Goal: Task Accomplishment & Management: Use online tool/utility

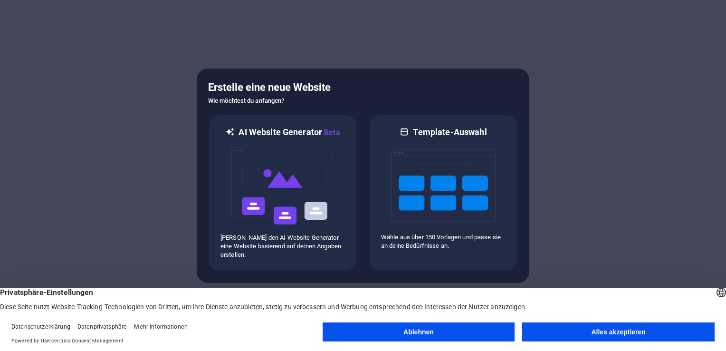
click at [650, 335] on button "Alles akzeptieren" at bounding box center [618, 331] width 192 height 19
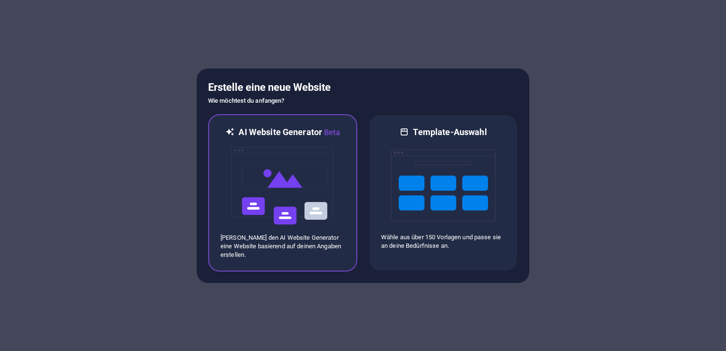
click at [295, 193] on img at bounding box center [282, 185] width 105 height 95
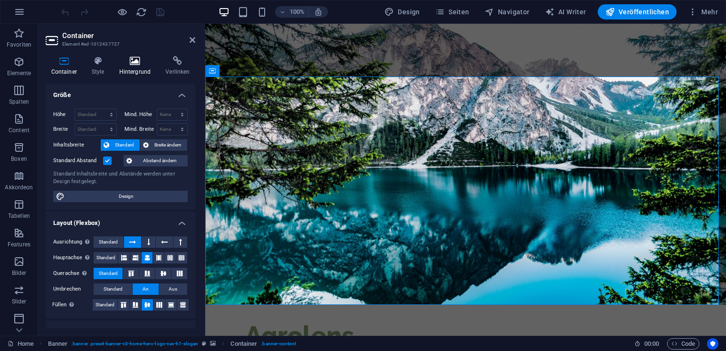
click at [127, 68] on h4 "Hintergrund" at bounding box center [137, 66] width 47 height 20
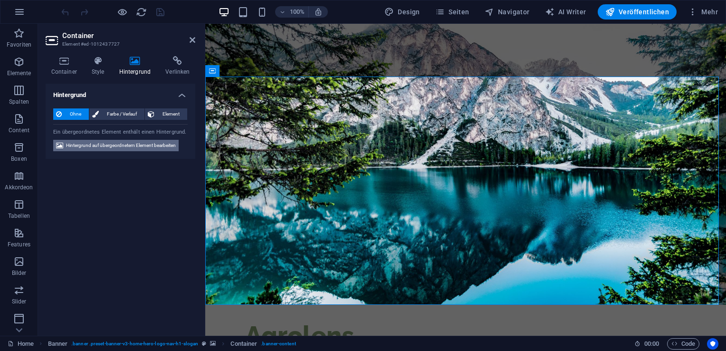
click at [130, 145] on span "Hintergrund auf übergeordnetem Element bearbeiten" at bounding box center [121, 145] width 110 height 11
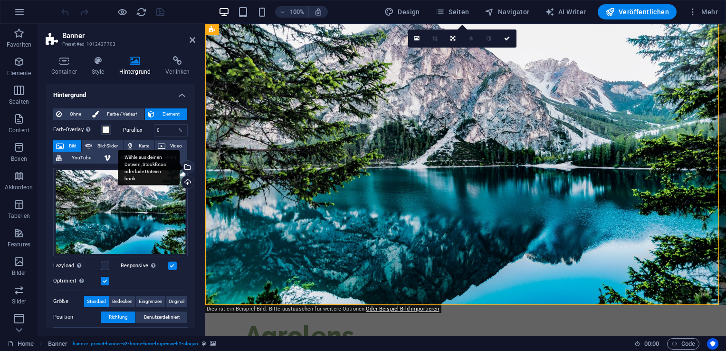
click at [180, 170] on div "Wähle aus deinen Dateien, Stockfotos oder lade Dateien hoch" at bounding box center [149, 168] width 62 height 36
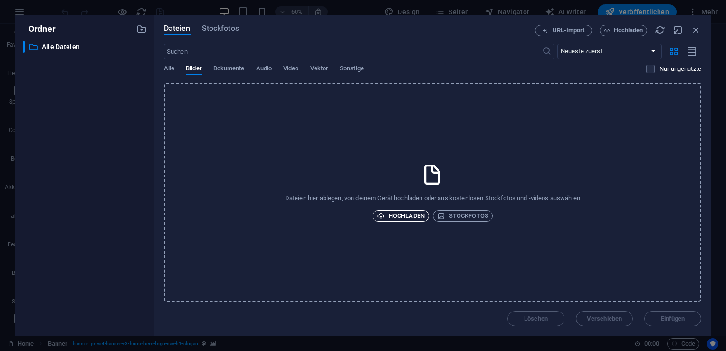
click at [407, 212] on span "Hochladen" at bounding box center [401, 215] width 48 height 11
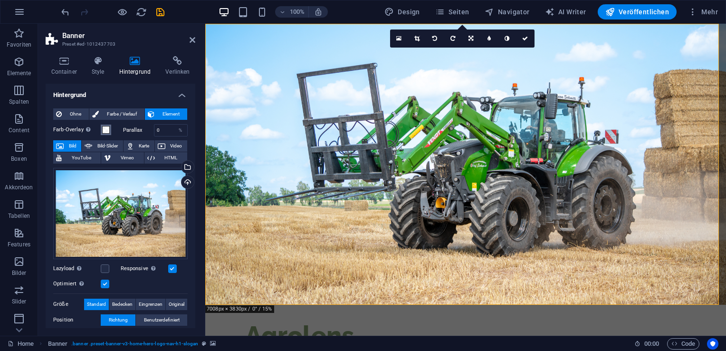
click at [104, 132] on span at bounding box center [106, 130] width 8 height 8
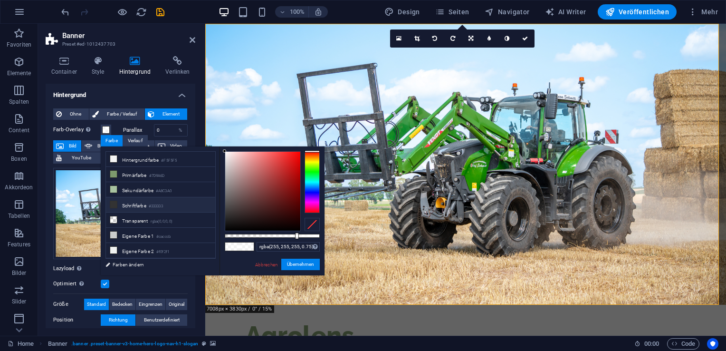
click at [151, 205] on li "Schriftfarbe #333333" at bounding box center [160, 204] width 109 height 15
drag, startPoint x: 242, startPoint y: 219, endPoint x: 183, endPoint y: 283, distance: 86.7
click at [183, 283] on body "Agrolens Home Favoriten Elemente Spalten Content Boxen Akkordeon Tabellen Featu…" at bounding box center [363, 175] width 726 height 351
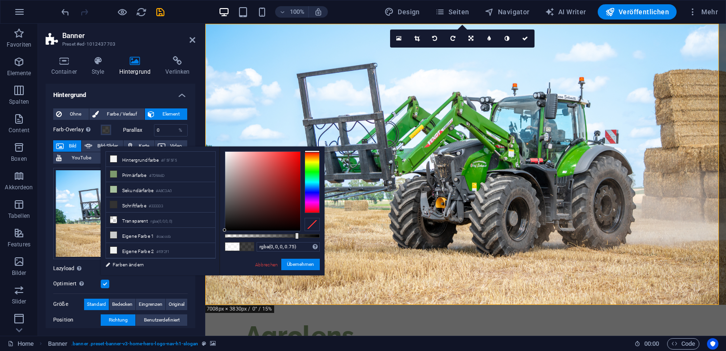
drag, startPoint x: 240, startPoint y: 219, endPoint x: 218, endPoint y: 245, distance: 34.7
click at [218, 245] on div "less Hintergrundfarbe #F5F5F5 Primärfarbe #7D9A6D [GEOGRAPHIC_DATA] #A8C3A0 Sch…" at bounding box center [213, 210] width 224 height 129
type input "rgba(0, 0, 0, 0.786)"
click at [299, 237] on div at bounding box center [300, 235] width 4 height 7
click at [314, 261] on button "Übernehmen" at bounding box center [300, 263] width 38 height 11
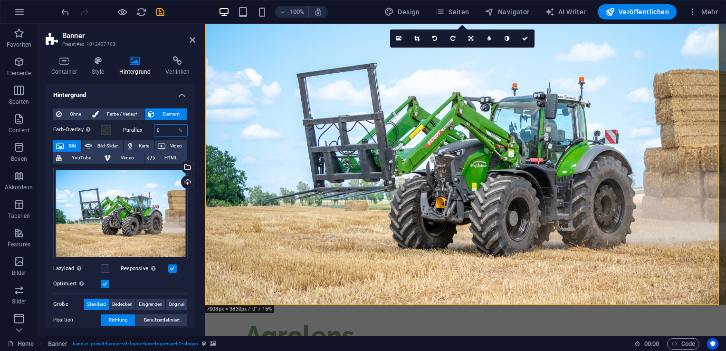
click at [165, 134] on input "0" at bounding box center [170, 129] width 33 height 11
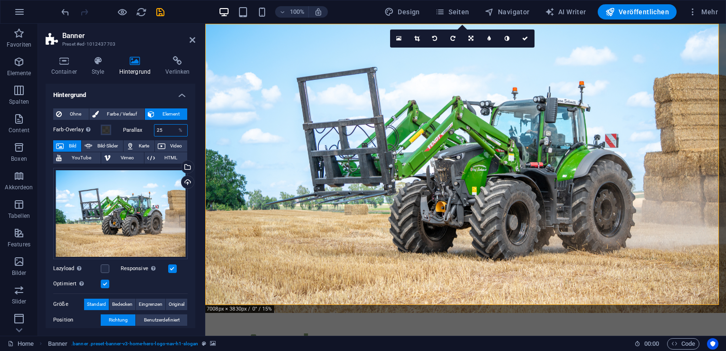
click at [165, 134] on input "25" at bounding box center [170, 129] width 33 height 11
type input "2"
type input "0"
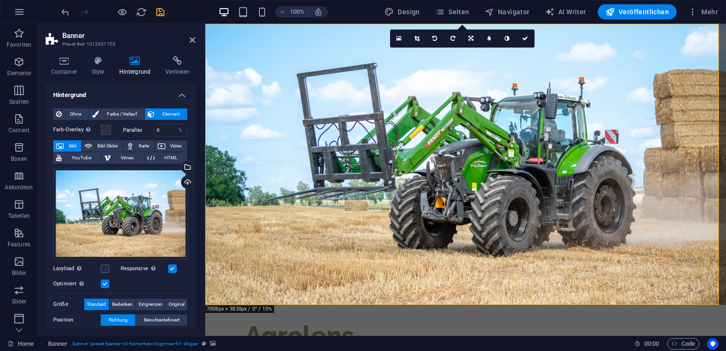
click at [106, 283] on label at bounding box center [105, 283] width 9 height 9
click at [0, 0] on input "Optimiert Bilder werden komprimiert für eine bessere Ladegeschwindigkeit der We…" at bounding box center [0, 0] width 0 height 0
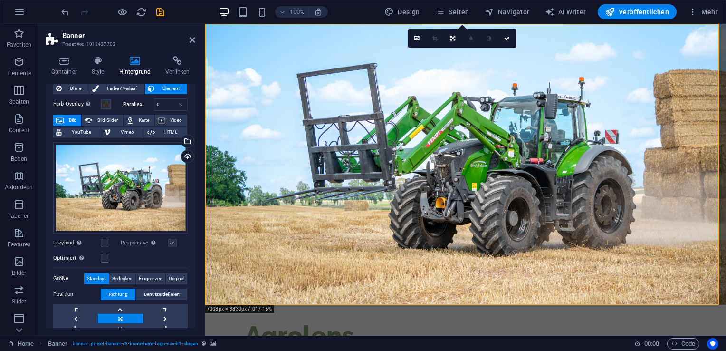
scroll to position [20, 0]
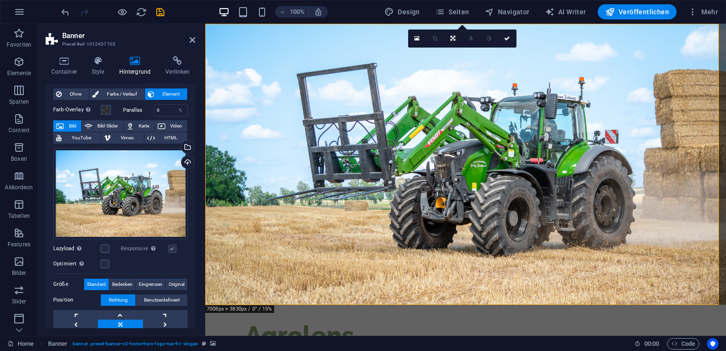
drag, startPoint x: 192, startPoint y: 199, endPoint x: 196, endPoint y: 171, distance: 27.9
click at [196, 171] on div "Container Style Hintergrund Verlinken Größe Höhe Standard px rem % vh vw Mind. …" at bounding box center [120, 191] width 165 height 287
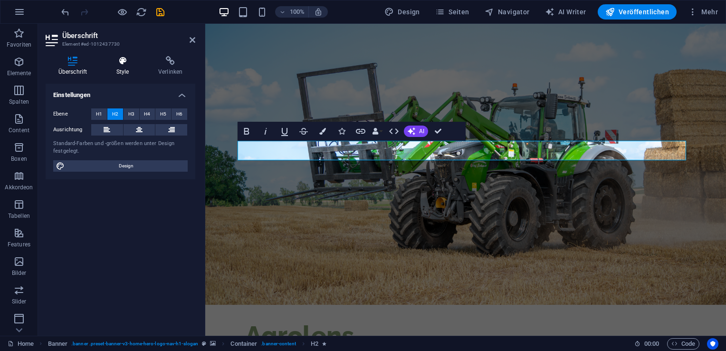
click at [123, 69] on h4 "Style" at bounding box center [125, 66] width 42 height 20
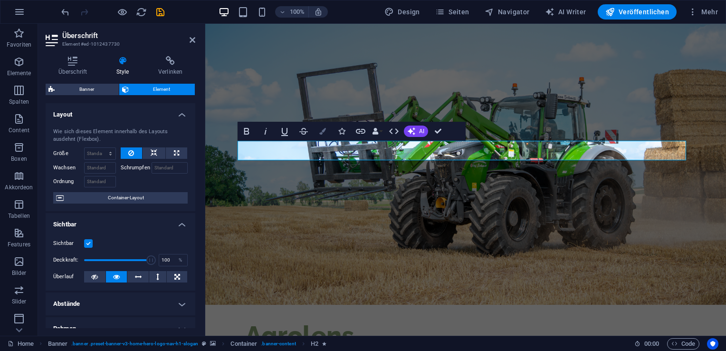
click at [322, 129] on icon "button" at bounding box center [322, 131] width 7 height 7
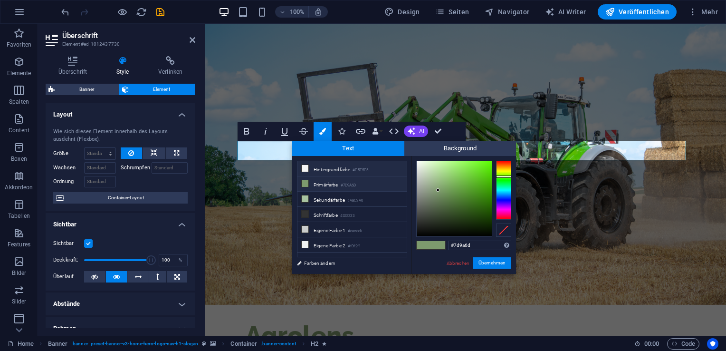
click at [333, 167] on li "Hintergrundfarbe #F5F5F5" at bounding box center [351, 168] width 109 height 15
type input "#f5f5f5"
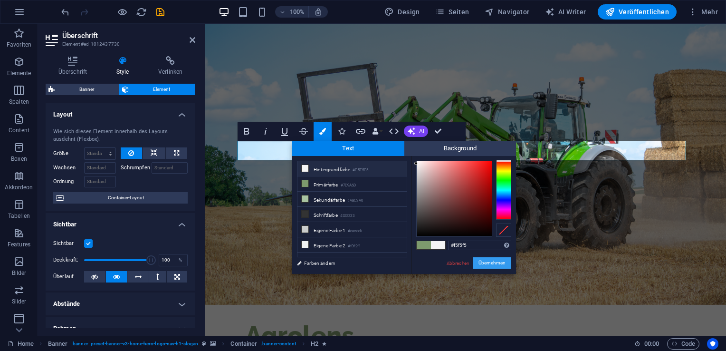
click at [489, 266] on button "Übernehmen" at bounding box center [492, 262] width 38 height 11
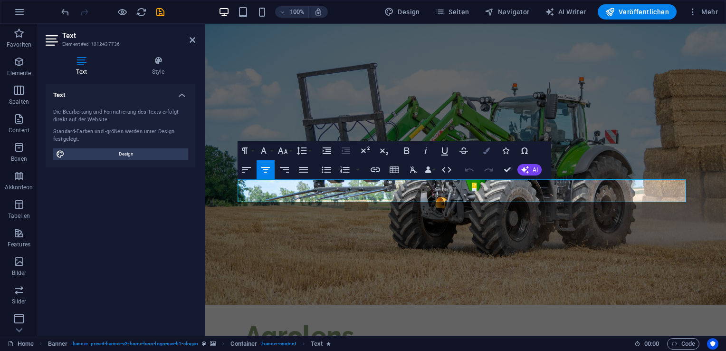
click at [488, 151] on icon "button" at bounding box center [486, 150] width 7 height 7
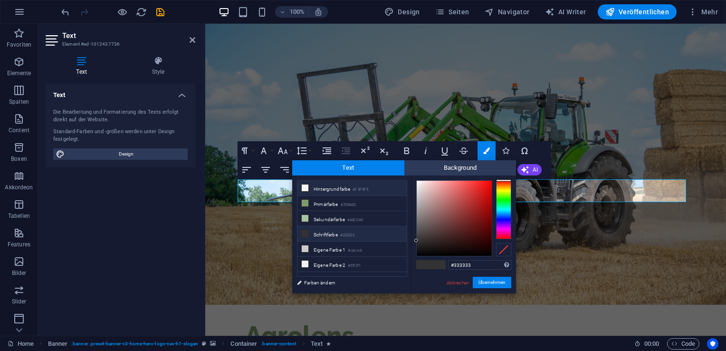
click at [344, 190] on li "Hintergrundfarbe #F5F5F5" at bounding box center [351, 188] width 109 height 15
type input "#f5f5f5"
click at [496, 284] on button "Übernehmen" at bounding box center [492, 281] width 38 height 11
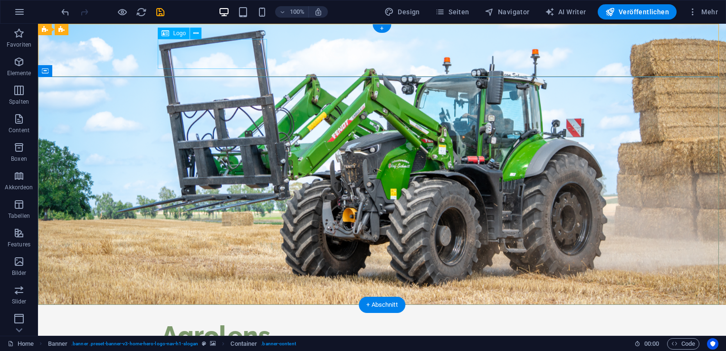
click at [241, 320] on div "Agrolens" at bounding box center [382, 335] width 441 height 30
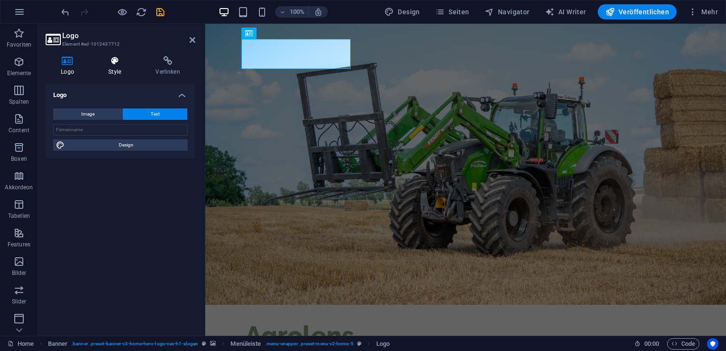
click at [127, 59] on icon at bounding box center [114, 61] width 43 height 10
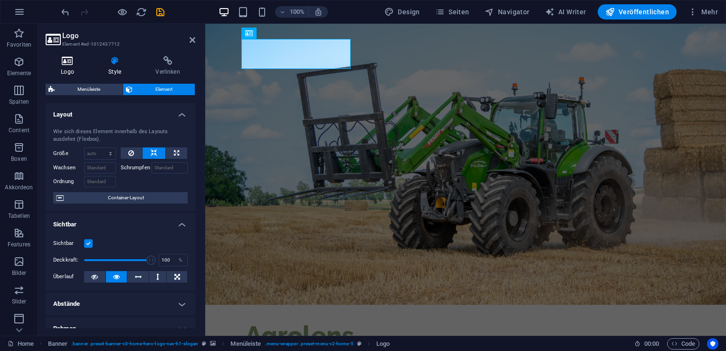
click at [76, 69] on h4 "Logo" at bounding box center [70, 66] width 48 height 20
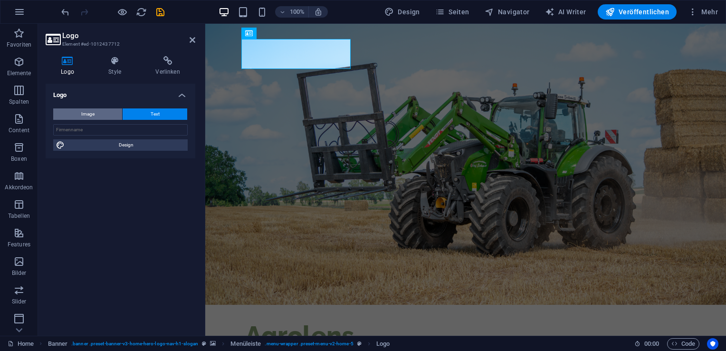
click at [99, 119] on button "Image" at bounding box center [87, 113] width 69 height 11
select select "DISABLED_OPTION_VALUE"
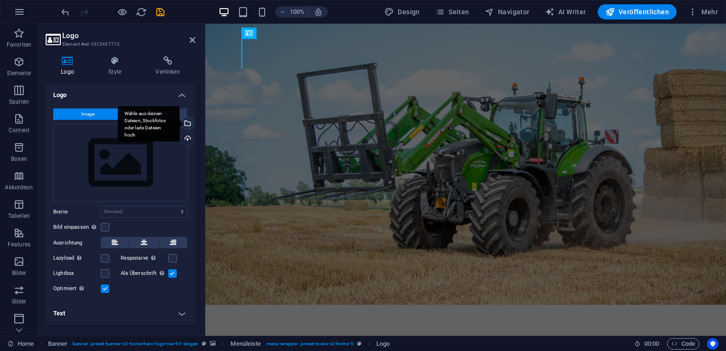
click at [188, 124] on div "Wähle aus deinen Dateien, Stockfotos oder lade Dateien hoch" at bounding box center [187, 124] width 14 height 14
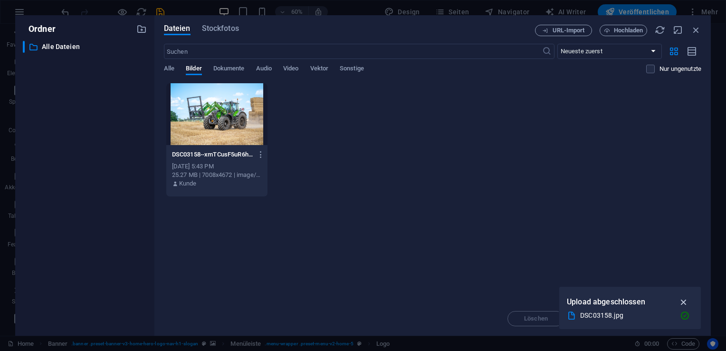
click at [685, 298] on icon "button" at bounding box center [683, 301] width 11 height 10
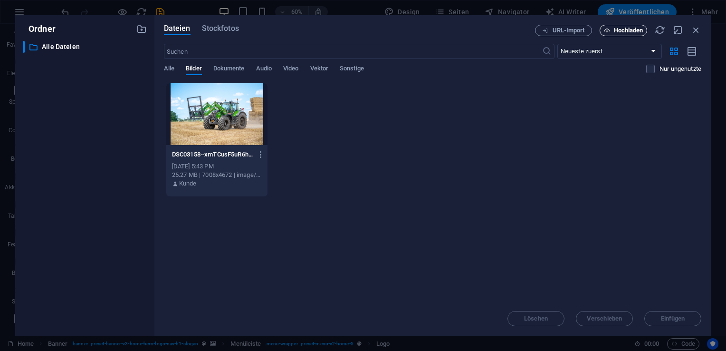
click at [629, 31] on span "Hochladen" at bounding box center [628, 31] width 29 height 6
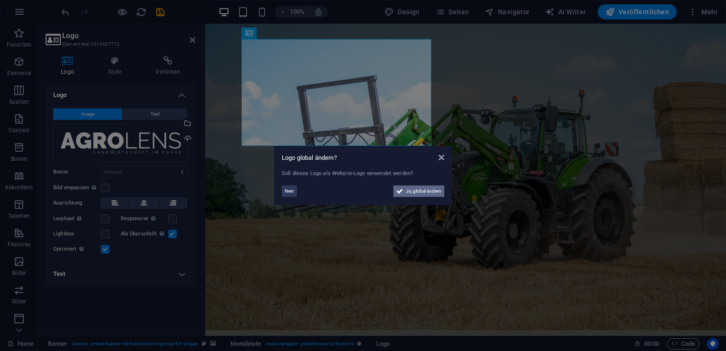
click at [410, 193] on span "Ja, global ändern" at bounding box center [424, 190] width 36 height 11
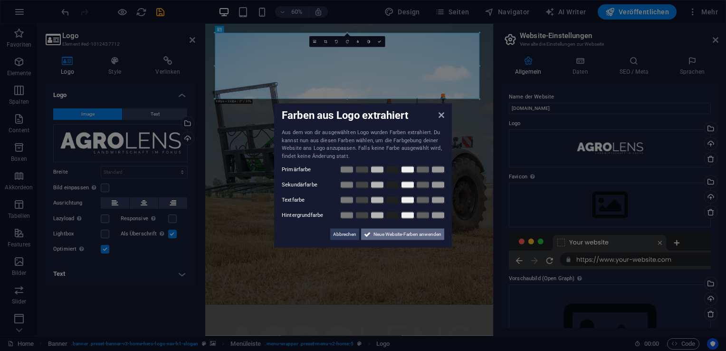
click at [403, 232] on span "Neue Website-Farben anwenden" at bounding box center [407, 233] width 68 height 11
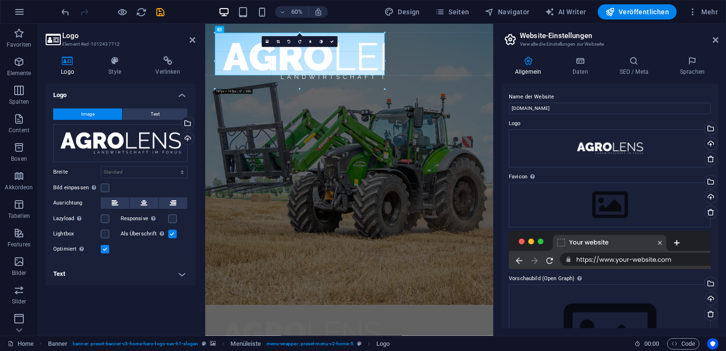
drag, startPoint x: 479, startPoint y: 99, endPoint x: 290, endPoint y: 58, distance: 193.4
type input "594"
select select "px"
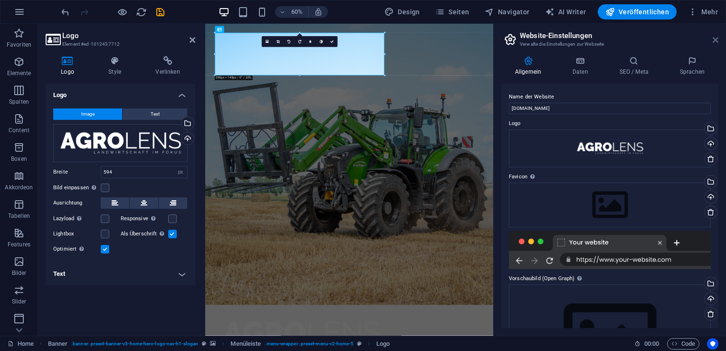
click at [713, 42] on icon at bounding box center [716, 40] width 6 height 8
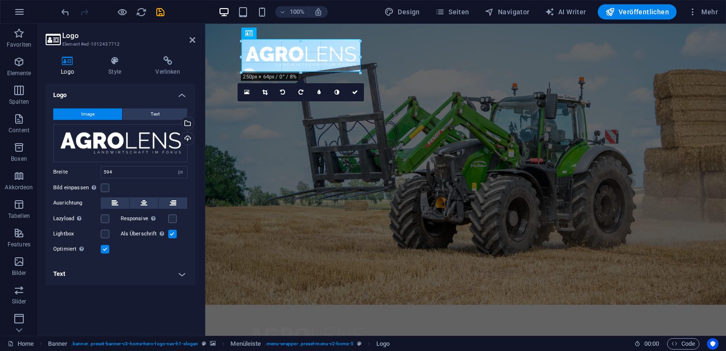
drag, startPoint x: 526, startPoint y: 110, endPoint x: 367, endPoint y: 60, distance: 166.2
type input "256"
click at [106, 251] on label at bounding box center [105, 249] width 9 height 9
click at [0, 0] on input "Optimiert Bilder werden komprimiert für eine bessere Ladegeschwindigkeit der We…" at bounding box center [0, 0] width 0 height 0
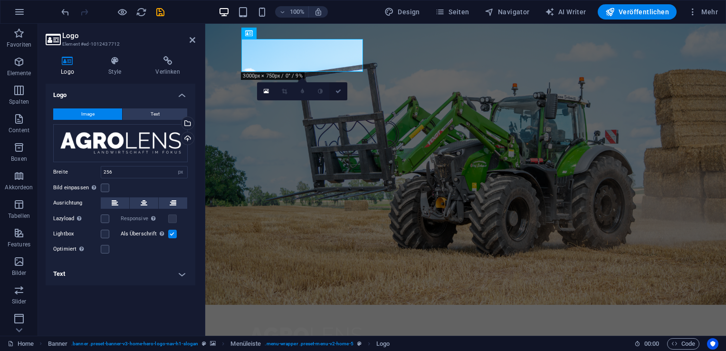
click at [340, 96] on link at bounding box center [338, 91] width 18 height 18
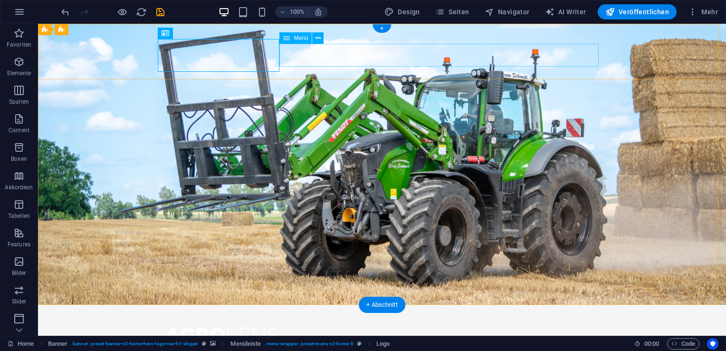
select select
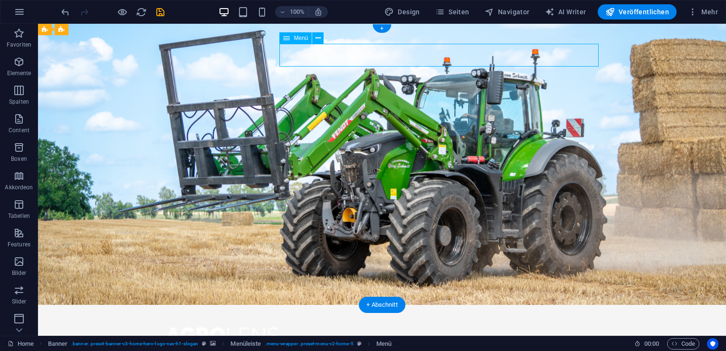
select select
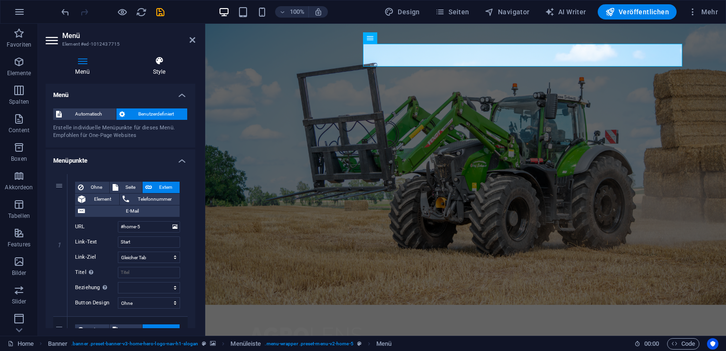
click at [162, 73] on h4 "Style" at bounding box center [159, 66] width 72 height 20
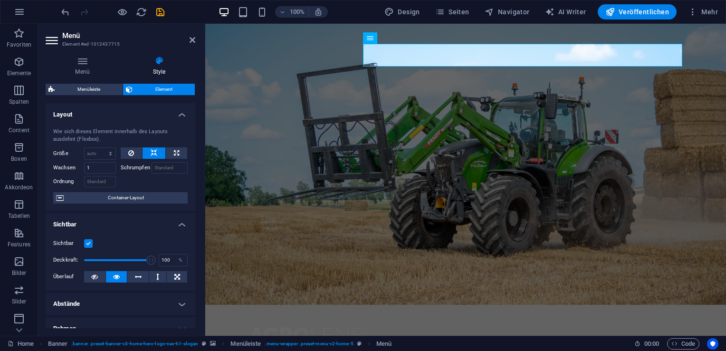
drag, startPoint x: 193, startPoint y: 134, endPoint x: 182, endPoint y: 239, distance: 105.5
click at [182, 239] on ul "Layout Wie sich dieses Element innerhalb des Layouts ausdehnt (Flexbox). Größe …" at bounding box center [121, 307] width 150 height 409
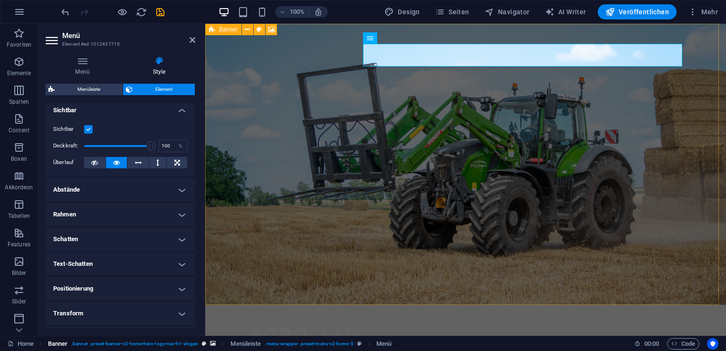
scroll to position [108, 0]
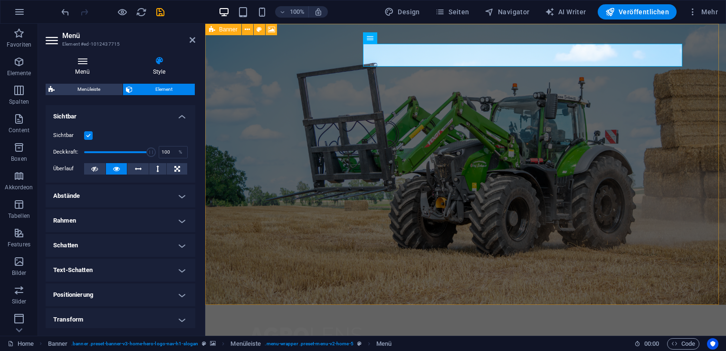
click at [85, 64] on icon at bounding box center [83, 61] width 74 height 10
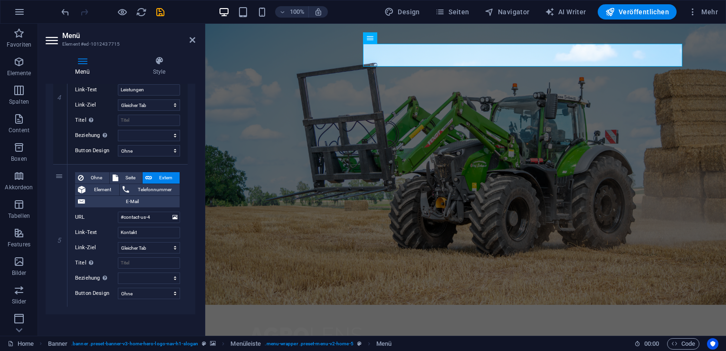
scroll to position [598, 0]
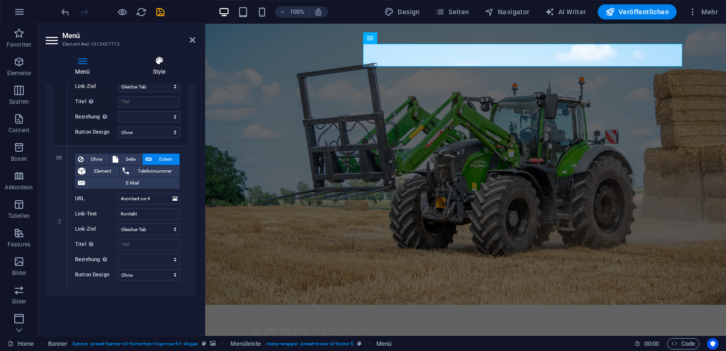
click at [155, 72] on h4 "Style" at bounding box center [159, 66] width 72 height 20
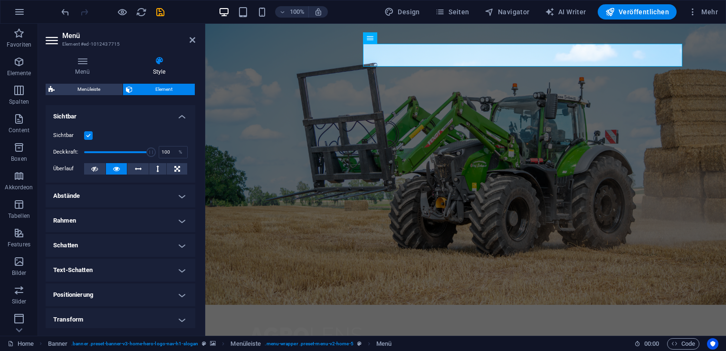
scroll to position [184, 0]
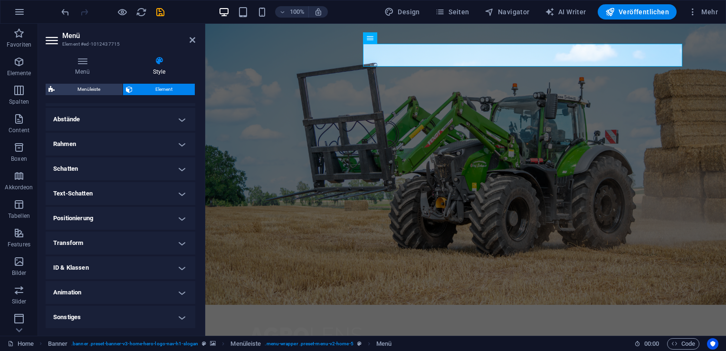
click at [141, 321] on h4 "Sonstiges" at bounding box center [121, 316] width 150 height 23
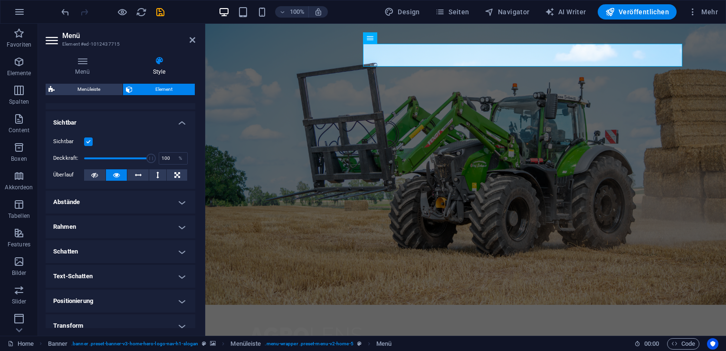
scroll to position [73, 0]
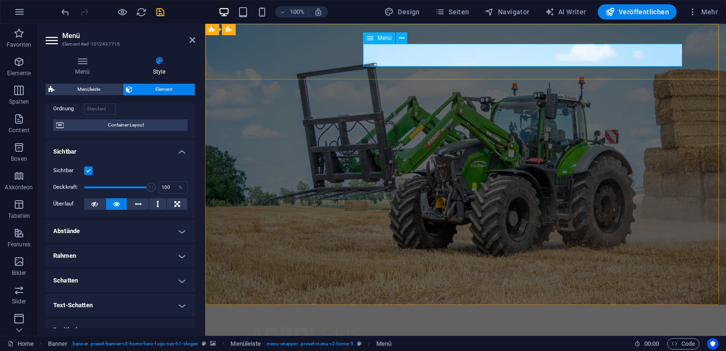
click at [403, 37] on icon at bounding box center [401, 38] width 5 height 10
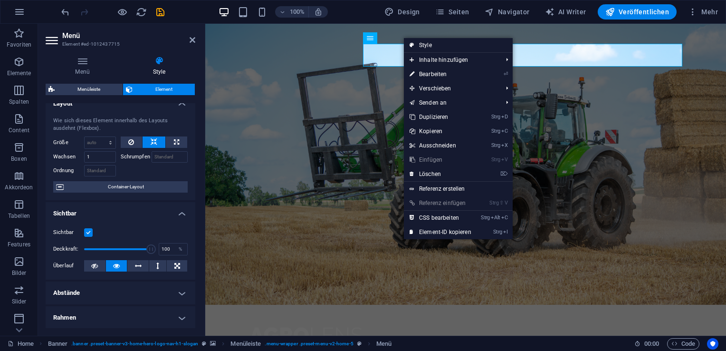
scroll to position [0, 0]
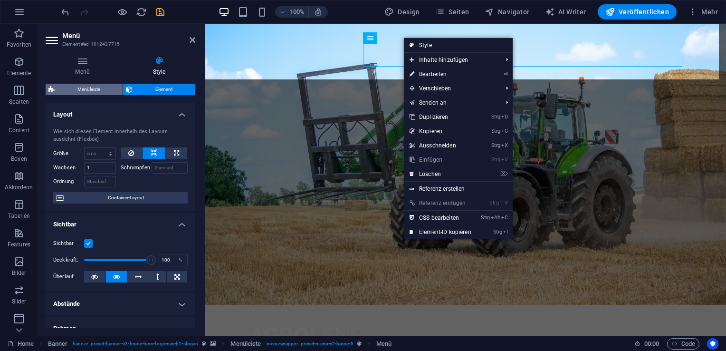
click at [113, 84] on span "Menüleiste" at bounding box center [88, 89] width 62 height 11
select select "rem"
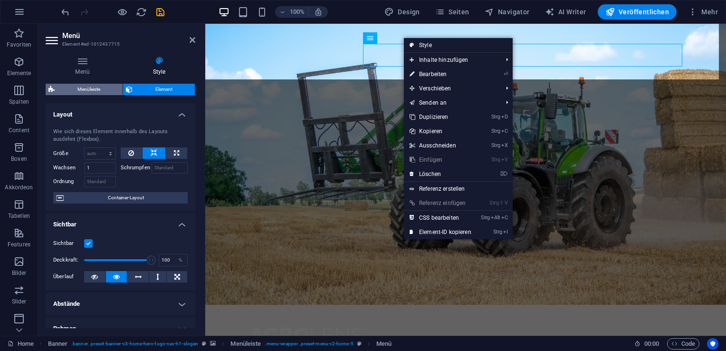
select select "preset-menu-v2-home-5"
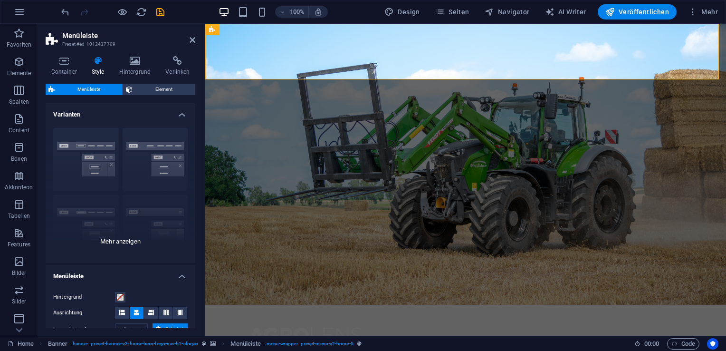
click at [132, 240] on div "Rahmen Mittig Standard Fixiert Loki Trigger Breit XXL" at bounding box center [121, 191] width 150 height 143
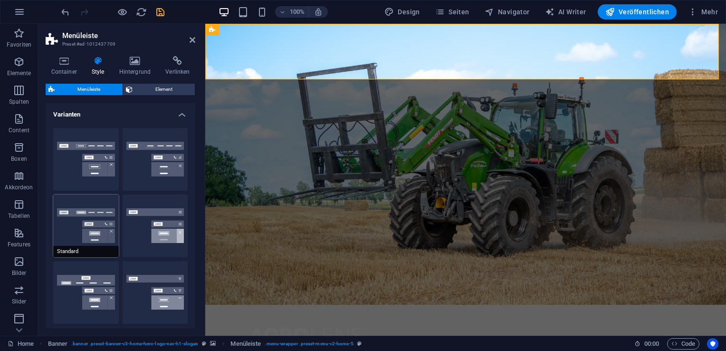
click at [105, 212] on button "Standard" at bounding box center [86, 225] width 66 height 63
type input "1"
select select "rem"
type input "1"
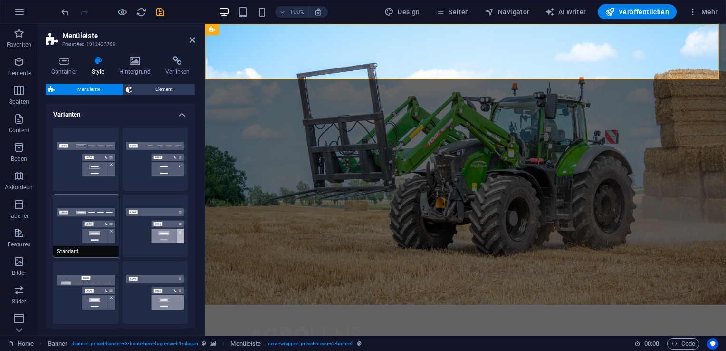
type input "1"
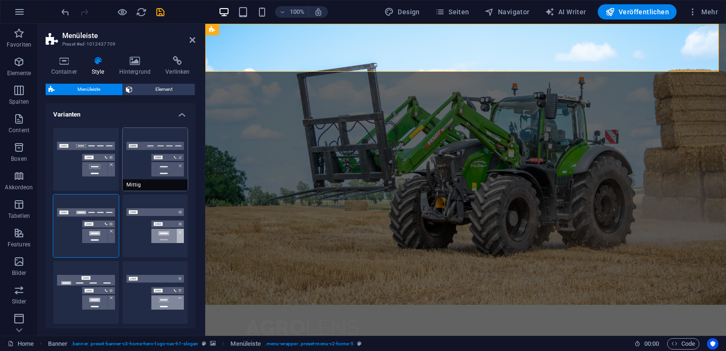
click at [161, 147] on button "Mittig" at bounding box center [156, 159] width 66 height 63
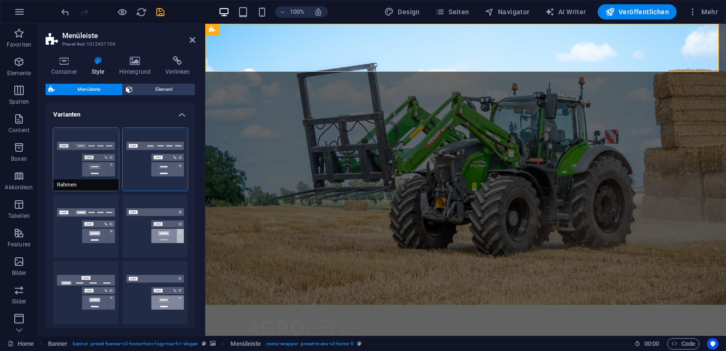
click at [111, 151] on button "Rahmen" at bounding box center [86, 159] width 66 height 63
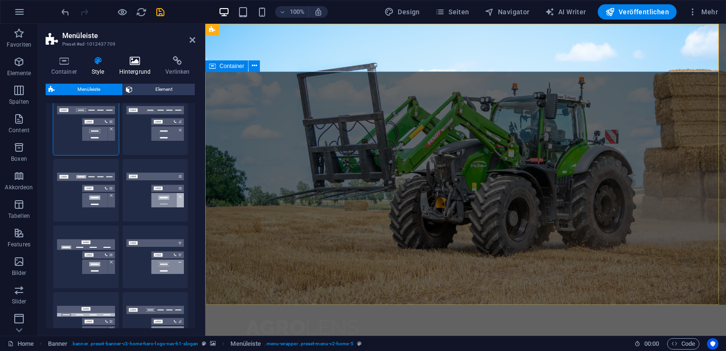
scroll to position [30, 0]
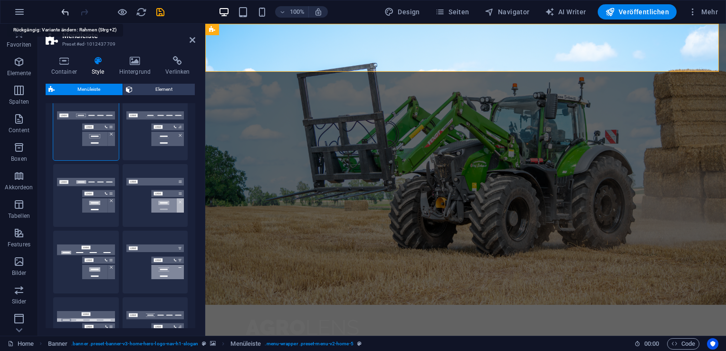
click at [67, 10] on icon "undo" at bounding box center [65, 12] width 11 height 11
select select "DISABLED_OPTION_VALUE"
type input "1.5"
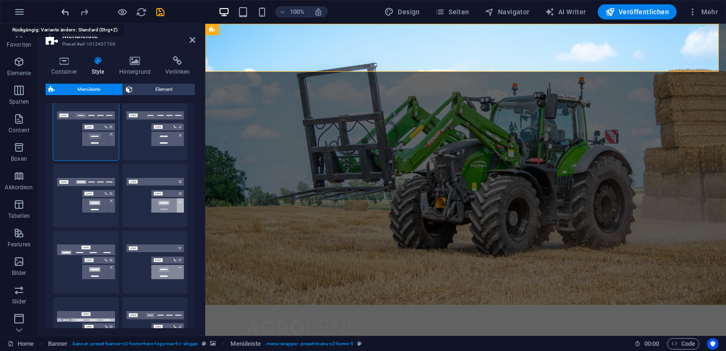
type input "2"
type input "1.5"
click at [67, 10] on icon "undo" at bounding box center [65, 12] width 11 height 11
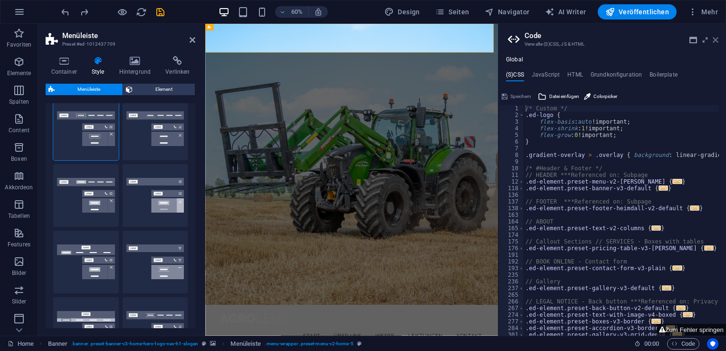
click at [716, 37] on icon at bounding box center [716, 40] width 6 height 8
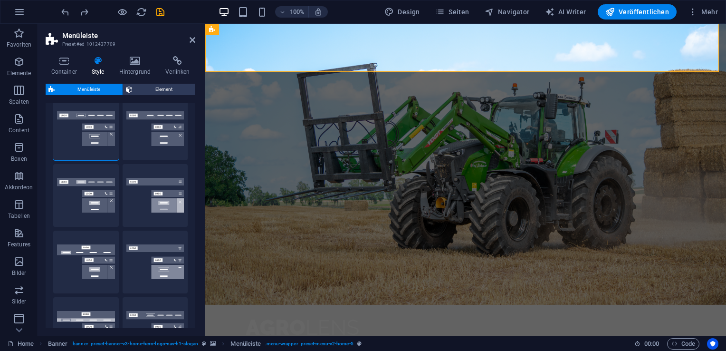
click at [196, 40] on aside "Menüleiste Preset #ed-1012437709 Container Style Hintergrund Verlinken Größe Hö…" at bounding box center [121, 180] width 167 height 312
click at [190, 38] on icon at bounding box center [193, 40] width 6 height 8
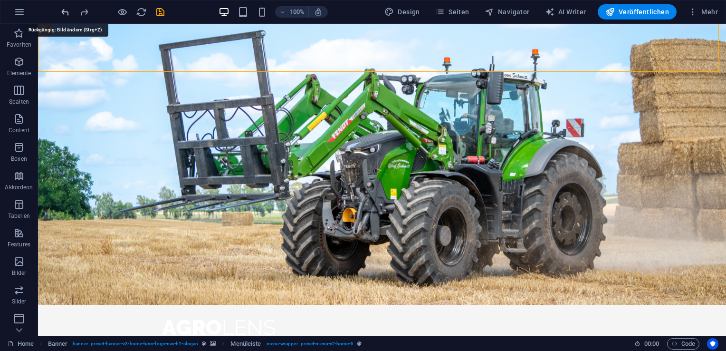
click at [63, 9] on icon "undo" at bounding box center [65, 12] width 11 height 11
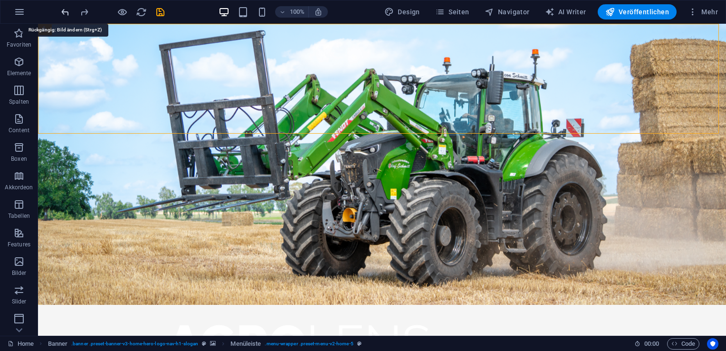
click at [63, 9] on icon "undo" at bounding box center [65, 12] width 11 height 11
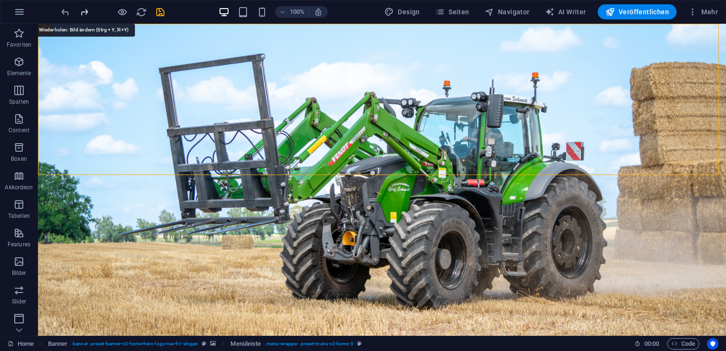
click at [89, 11] on icon "redo" at bounding box center [84, 12] width 11 height 11
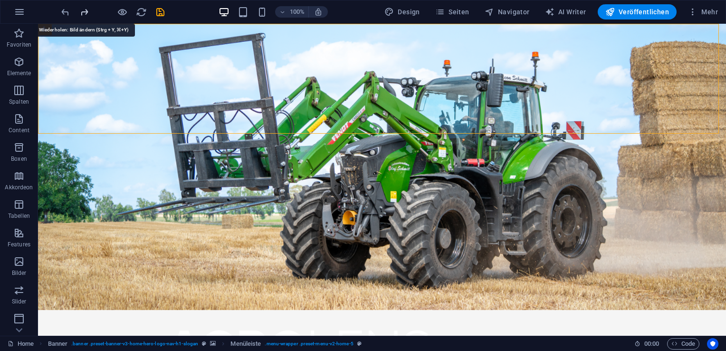
click at [89, 11] on icon "redo" at bounding box center [84, 12] width 11 height 11
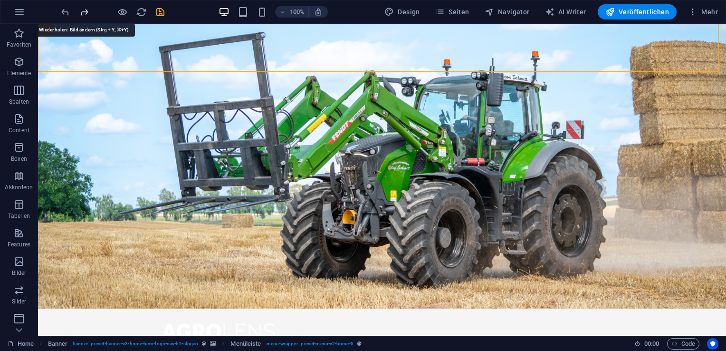
click at [89, 11] on icon "redo" at bounding box center [84, 12] width 11 height 11
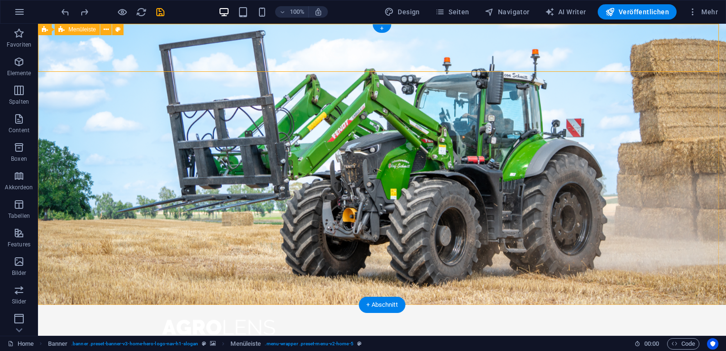
click at [302, 304] on div "Start Über uns Werte Leistungen Kontakt Menu" at bounding box center [382, 339] width 688 height 71
select select "rem"
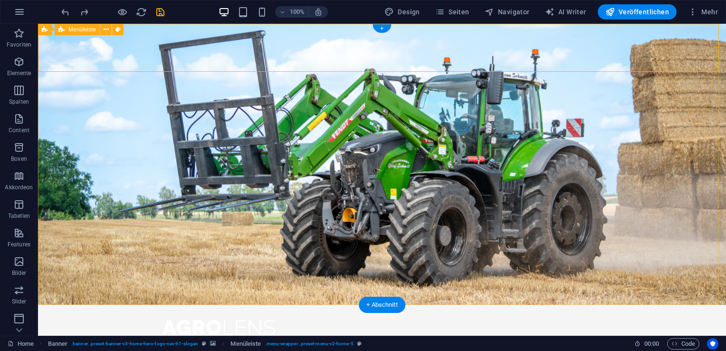
select select "rem"
select select "preset-menu-v2-home-5"
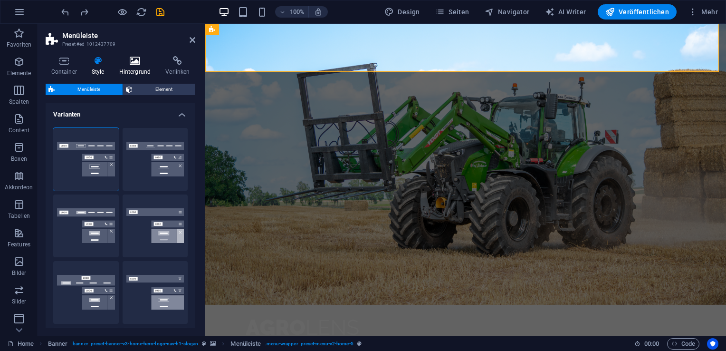
click at [148, 66] on h4 "Hintergrund" at bounding box center [137, 66] width 47 height 20
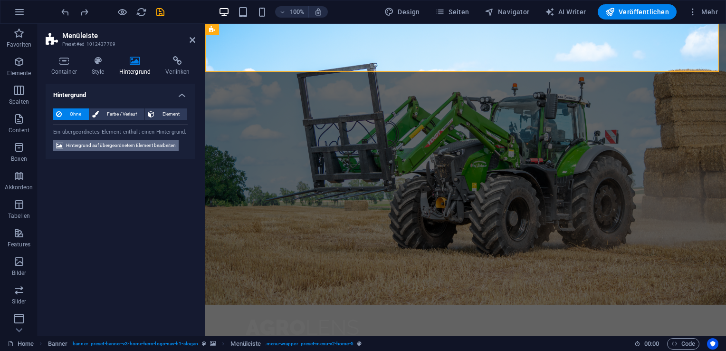
click at [149, 142] on span "Hintergrund auf übergeordnetem Element bearbeiten" at bounding box center [121, 145] width 110 height 11
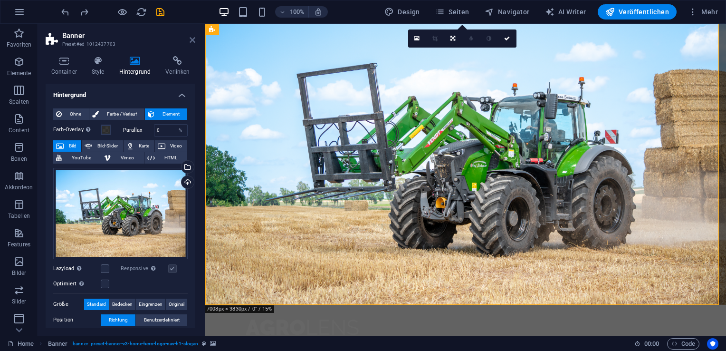
click at [190, 38] on icon at bounding box center [193, 40] width 6 height 8
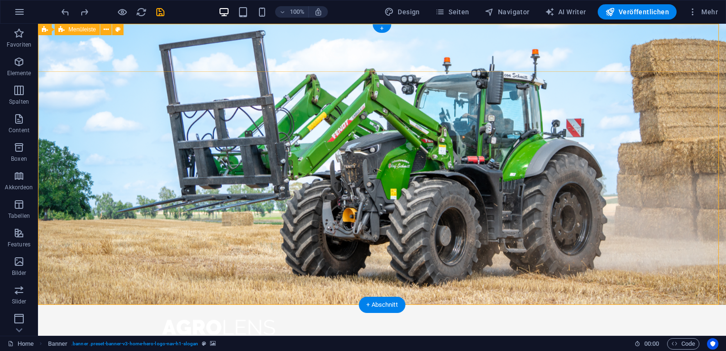
click at [213, 304] on div "Start Über uns Werte Leistungen Kontakt Menu" at bounding box center [382, 339] width 688 height 71
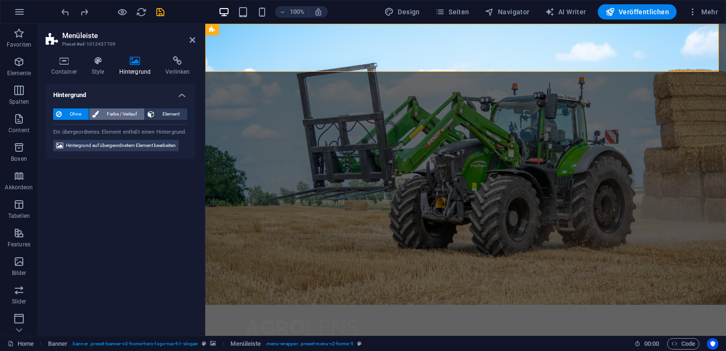
click at [130, 113] on span "Farbe / Verlauf" at bounding box center [122, 113] width 40 height 11
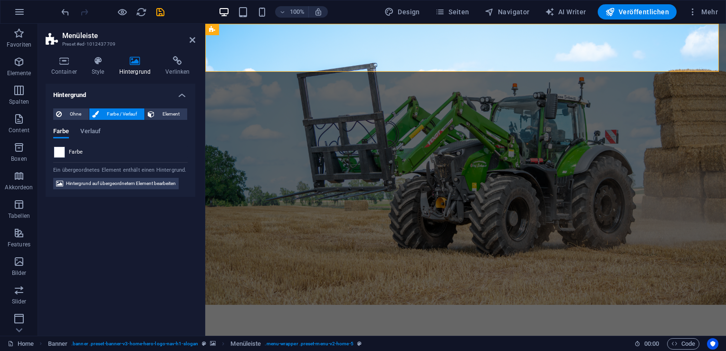
click at [63, 149] on span at bounding box center [59, 152] width 10 height 10
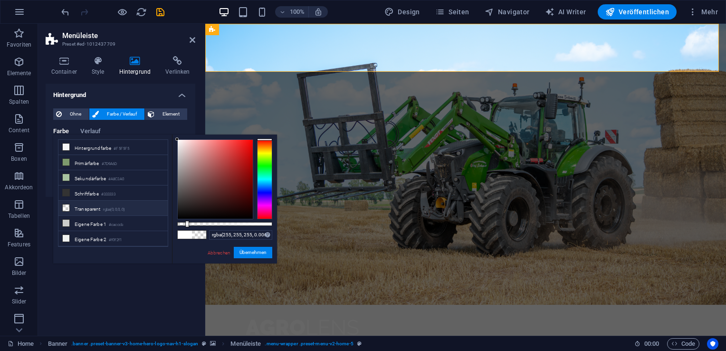
type input "rgba(255, 255, 255, 0)"
drag, startPoint x: 271, startPoint y: 224, endPoint x: 133, endPoint y: 224, distance: 137.8
click at [133, 224] on div "less Hintergrundfarbe #F5F5F5 Primärfarbe #7D9A6D [GEOGRAPHIC_DATA] #A8C3A0 Sch…" at bounding box center [165, 198] width 224 height 129
click at [257, 252] on button "Übernehmen" at bounding box center [253, 252] width 38 height 11
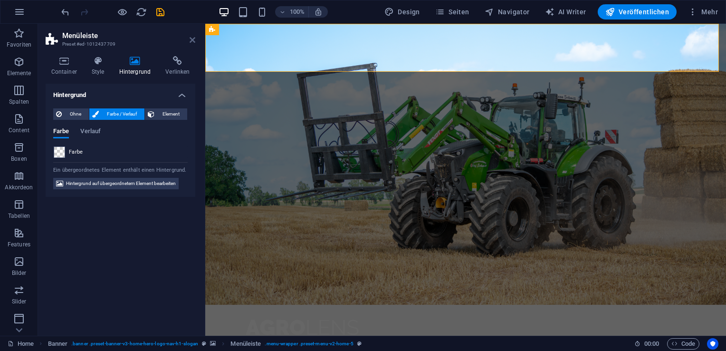
click at [192, 41] on icon at bounding box center [193, 40] width 6 height 8
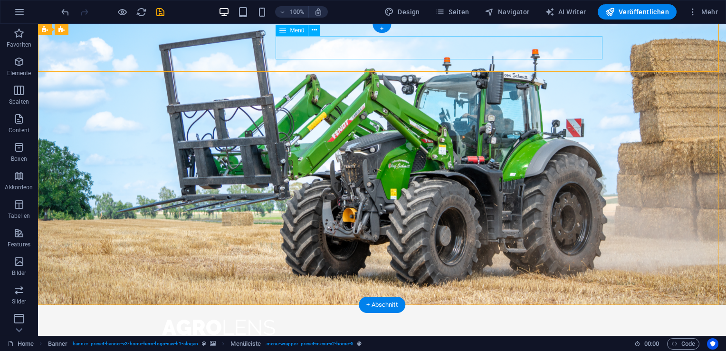
click at [331, 344] on nav "Start Über uns Werte Leistungen Kontakt" at bounding box center [382, 356] width 448 height 24
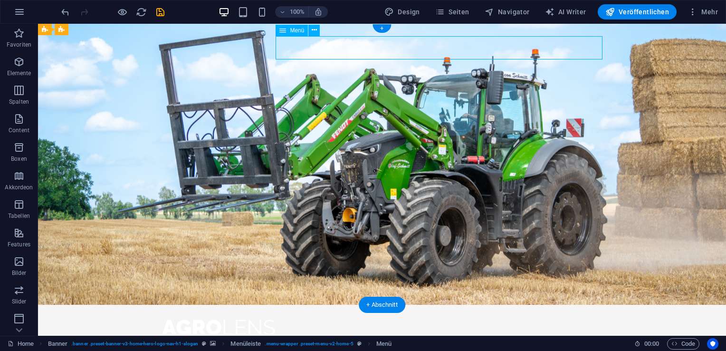
click at [331, 344] on nav "Start Über uns Werte Leistungen Kontakt" at bounding box center [382, 356] width 448 height 24
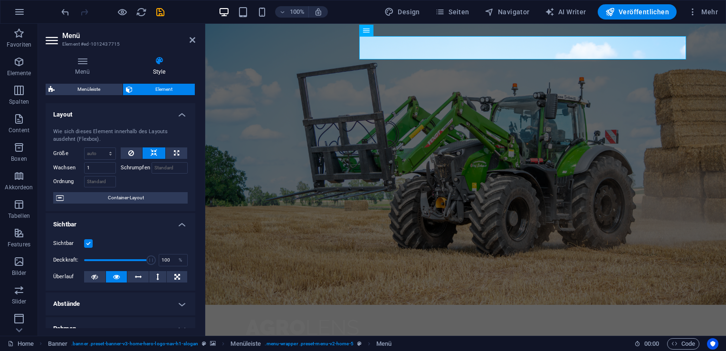
drag, startPoint x: 196, startPoint y: 178, endPoint x: 191, endPoint y: 218, distance: 40.2
click at [191, 218] on div "Menü Style Menü Automatisch Benutzerdefiniert Erstelle individuelle Menüpunkte …" at bounding box center [120, 191] width 165 height 287
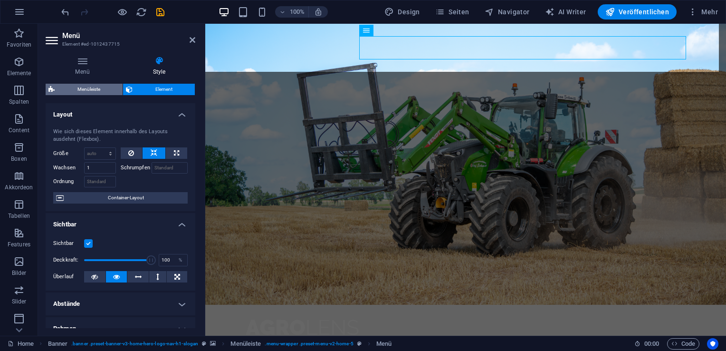
click at [76, 90] on span "Menüleiste" at bounding box center [88, 89] width 62 height 11
select select "rem"
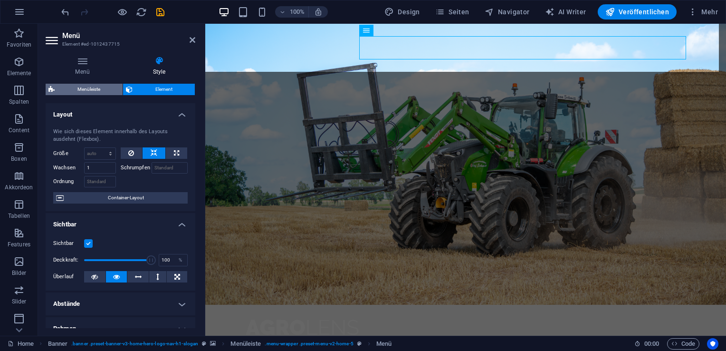
select select "preset-menu-v2-home-5"
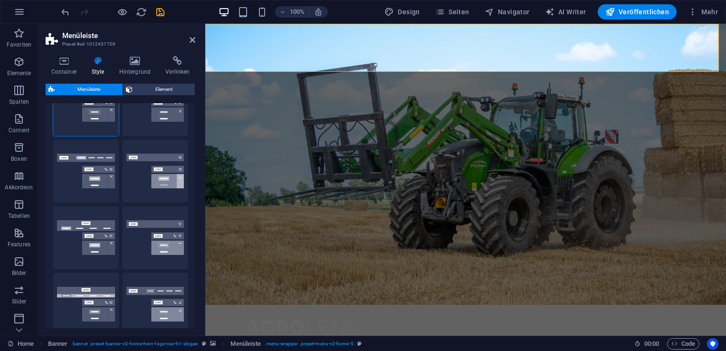
scroll to position [51, 0]
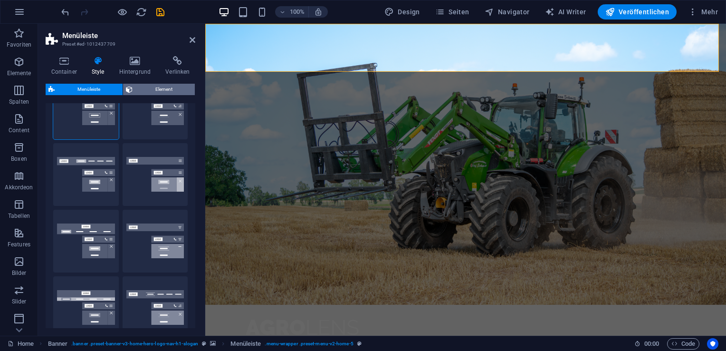
click at [162, 85] on span "Element" at bounding box center [163, 89] width 57 height 11
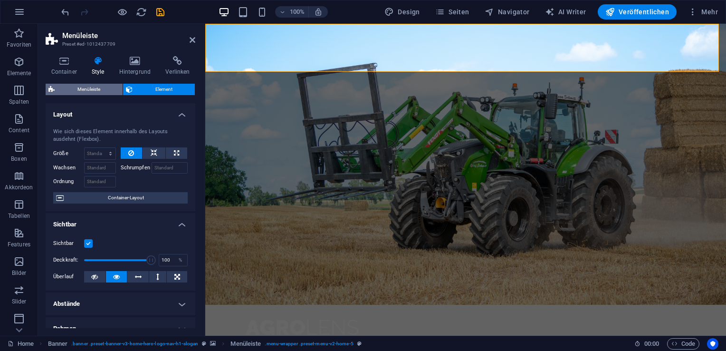
click at [93, 93] on span "Menüleiste" at bounding box center [88, 89] width 62 height 11
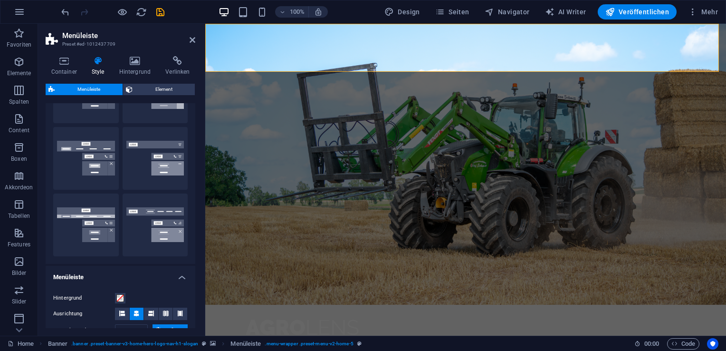
scroll to position [129, 0]
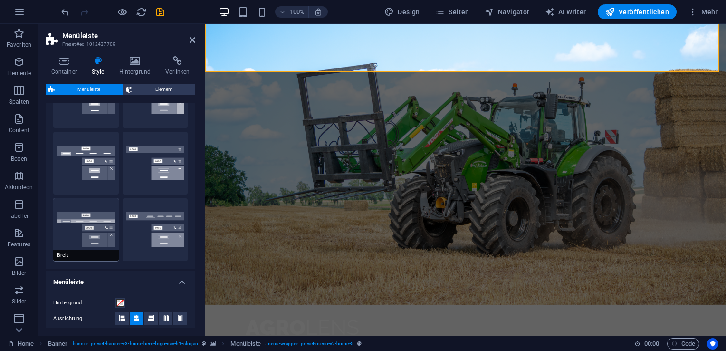
click at [92, 224] on button "Breit" at bounding box center [86, 229] width 66 height 63
type input "0"
select select "rem"
type input "0"
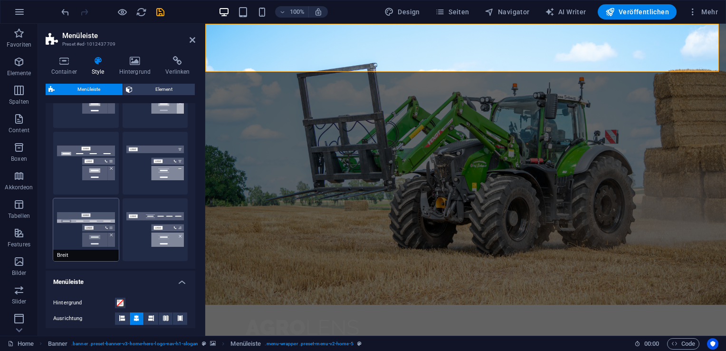
type input "0"
type input "2"
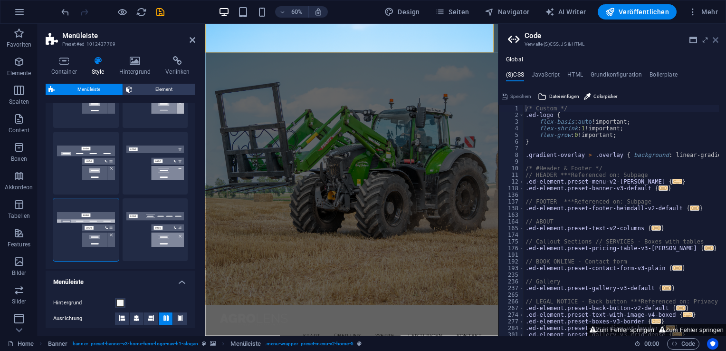
click at [714, 40] on icon at bounding box center [716, 40] width 6 height 8
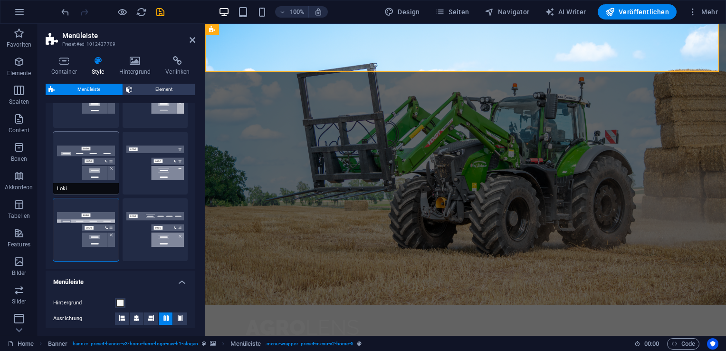
click at [74, 158] on button "Loki" at bounding box center [86, 163] width 66 height 63
type input "0"
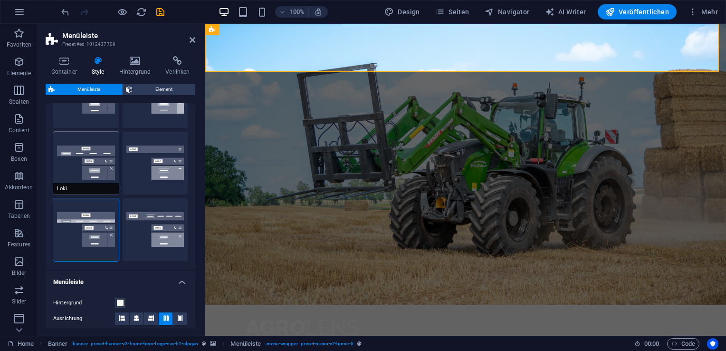
type input "0"
select select "DISABLED_OPTION_VALUE"
type input "1"
type input "2"
type input "1"
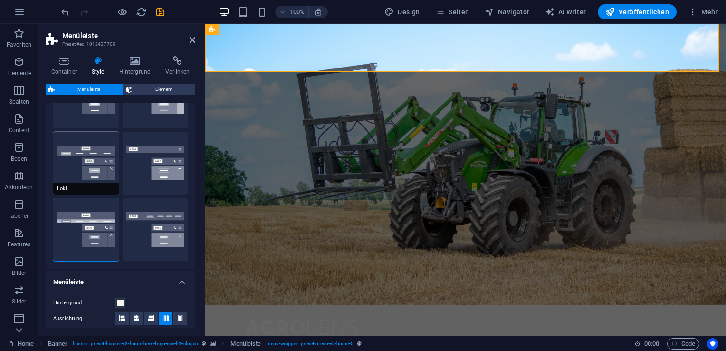
type input "1"
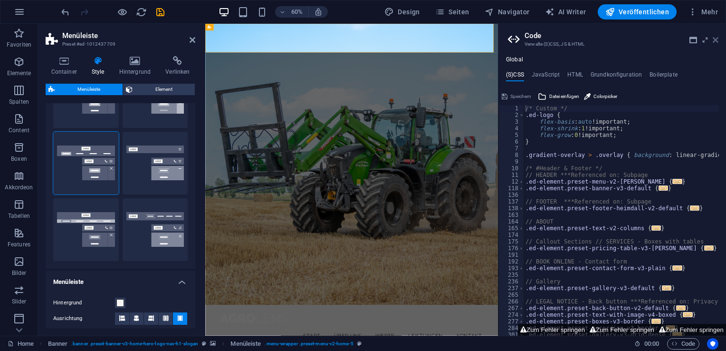
click at [715, 39] on icon at bounding box center [716, 40] width 6 height 8
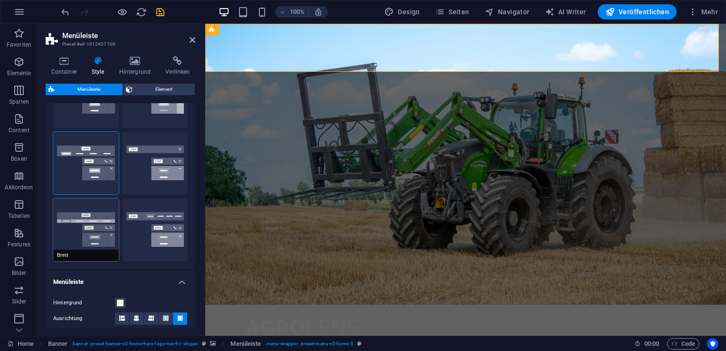
click at [73, 244] on button "Breit" at bounding box center [86, 229] width 66 height 63
type input "0"
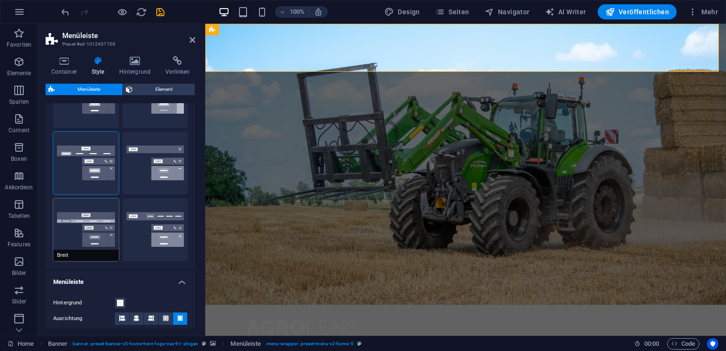
type input "0"
type input "2"
select select "rem"
type input "2"
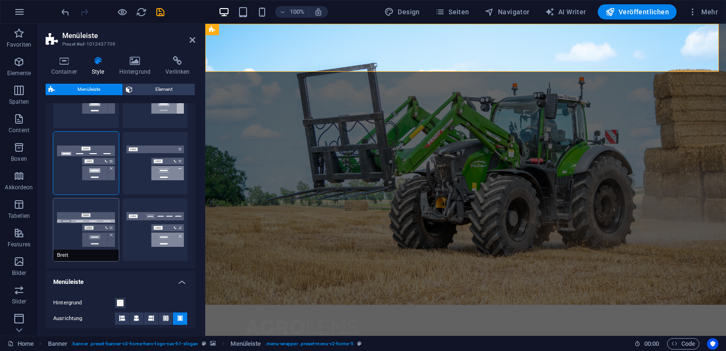
type input "2"
type input "0"
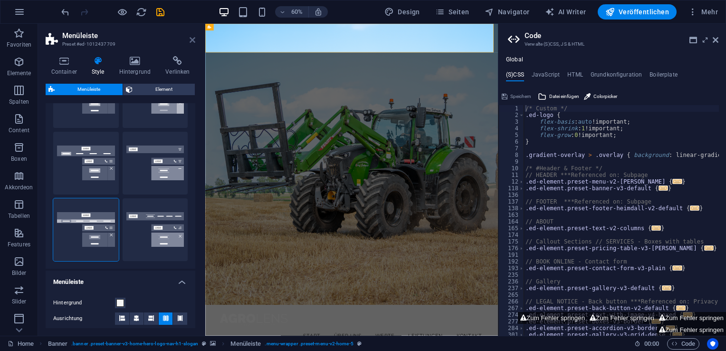
click at [190, 41] on icon at bounding box center [193, 40] width 6 height 8
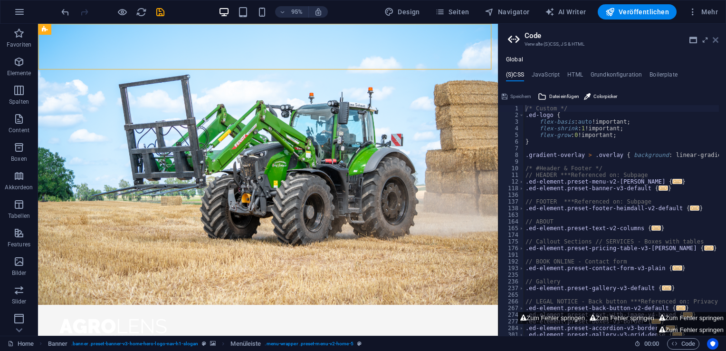
click at [716, 39] on icon at bounding box center [716, 40] width 6 height 8
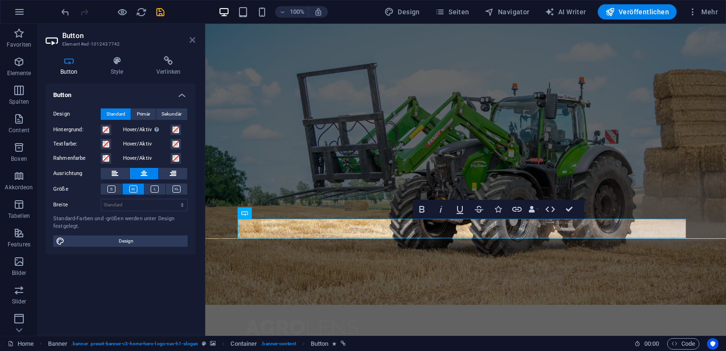
click at [190, 36] on icon at bounding box center [193, 40] width 6 height 8
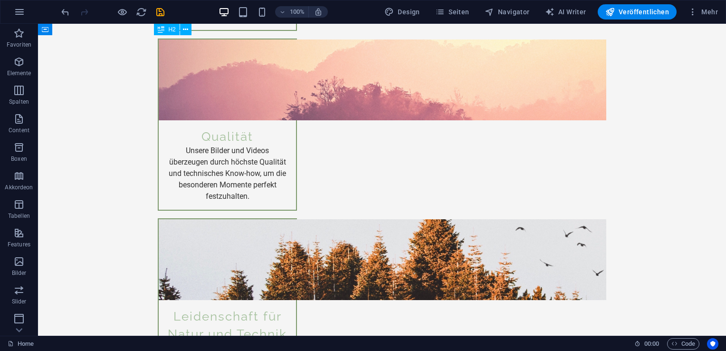
scroll to position [1221, 0]
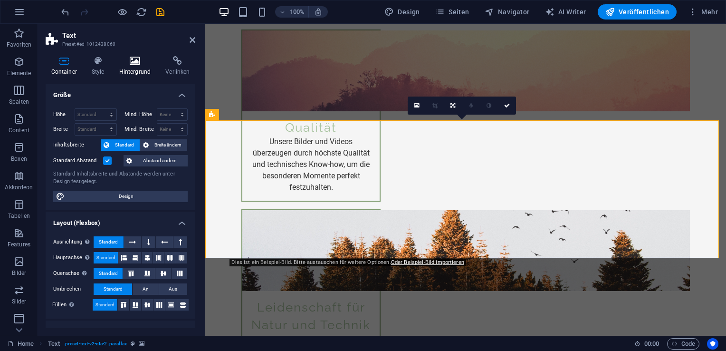
click at [140, 59] on icon at bounding box center [135, 61] width 43 height 10
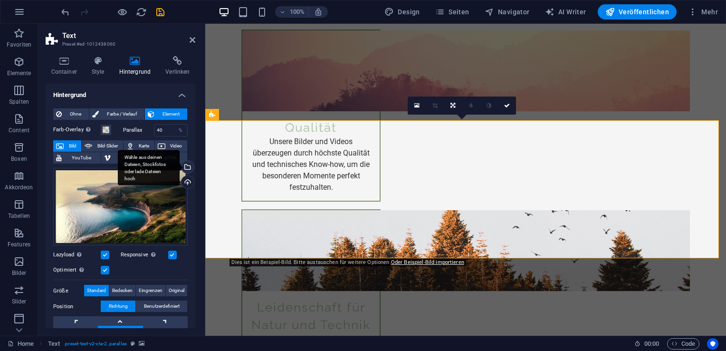
click at [180, 168] on div "Wähle aus deinen Dateien, Stockfotos oder lade Dateien hoch" at bounding box center [149, 168] width 62 height 36
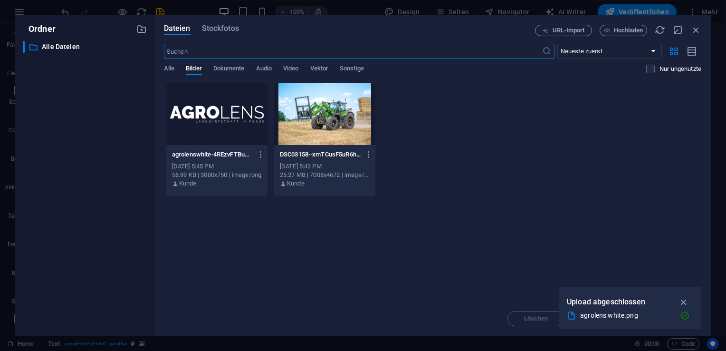
scroll to position [1408, 0]
click at [611, 28] on span "Hochladen" at bounding box center [623, 31] width 39 height 6
click at [687, 290] on icon "button" at bounding box center [683, 290] width 11 height 10
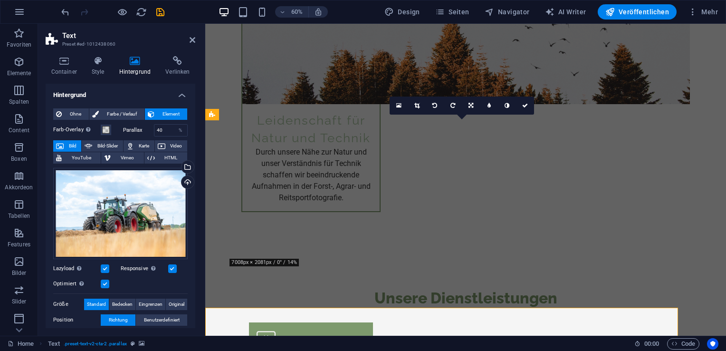
scroll to position [1221, 0]
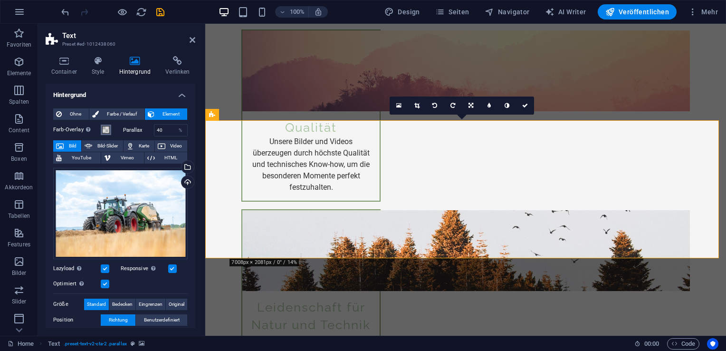
click at [106, 131] on span at bounding box center [106, 130] width 8 height 8
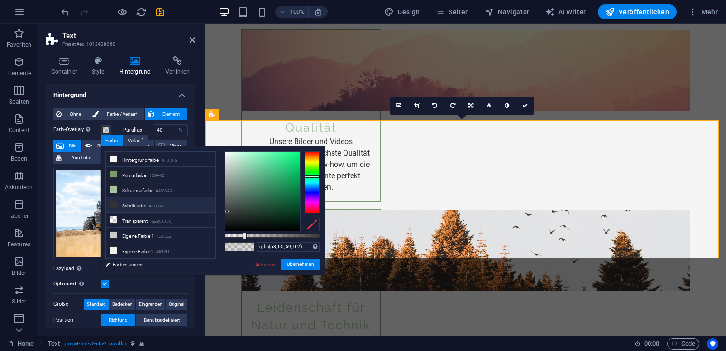
click at [148, 203] on li "Schriftfarbe #333333" at bounding box center [160, 204] width 109 height 15
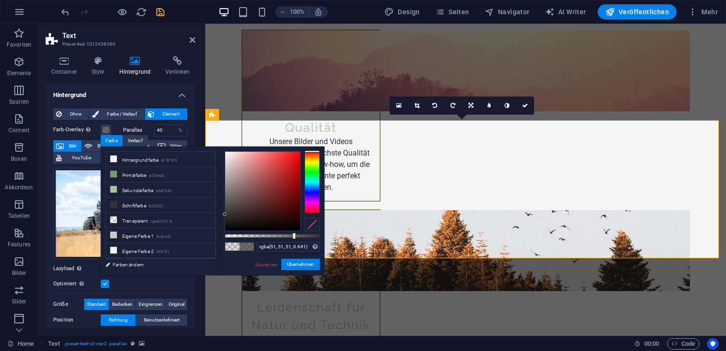
drag, startPoint x: 245, startPoint y: 236, endPoint x: 285, endPoint y: 239, distance: 40.6
click at [285, 239] on div "rgba(51, 51, 51, 0.641) Unterstützte Formate: #0852ed rgb(8, 82, 237) rgba(8, 8…" at bounding box center [271, 279] width 105 height 266
drag, startPoint x: 258, startPoint y: 204, endPoint x: 178, endPoint y: 280, distance: 110.2
click at [178, 280] on body "Agrolens Home Favoriten Elemente Spalten Content Boxen Akkordeon Tabellen Featu…" at bounding box center [363, 175] width 726 height 351
drag, startPoint x: 234, startPoint y: 222, endPoint x: 219, endPoint y: 237, distance: 21.8
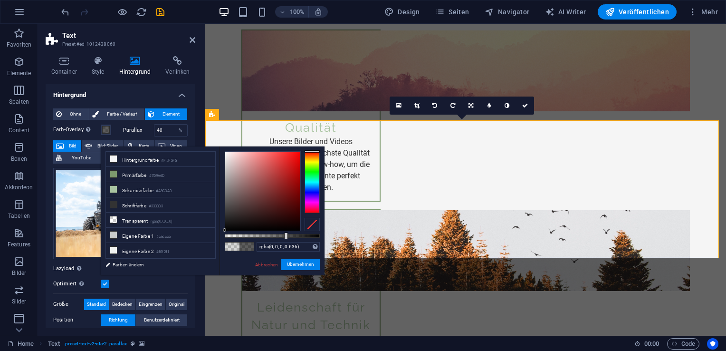
click at [219, 237] on div "less Hintergrundfarbe #F5F5F5 Primärfarbe #7D9A6D [GEOGRAPHIC_DATA] #A8C3A0 Sch…" at bounding box center [213, 210] width 224 height 129
type input "rgba(0, 0, 0, 0.696)"
drag, startPoint x: 285, startPoint y: 235, endPoint x: 291, endPoint y: 235, distance: 5.7
click at [291, 235] on div at bounding box center [292, 235] width 4 height 7
click at [311, 265] on button "Übernehmen" at bounding box center [300, 263] width 38 height 11
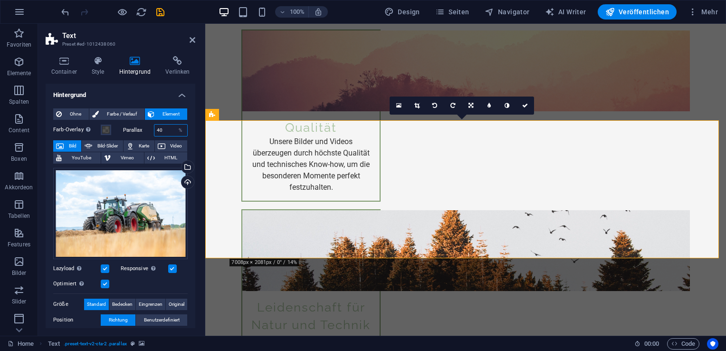
click at [167, 131] on input "40" at bounding box center [170, 129] width 33 height 11
click at [167, 131] on input "50" at bounding box center [170, 129] width 33 height 11
click at [167, 131] on input "20" at bounding box center [170, 129] width 33 height 11
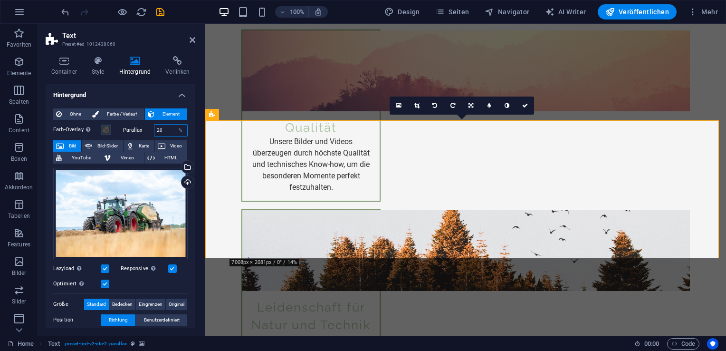
click at [167, 131] on input "20" at bounding box center [170, 129] width 33 height 11
type input "1"
click at [167, 131] on input "1" at bounding box center [170, 129] width 33 height 11
type input "15"
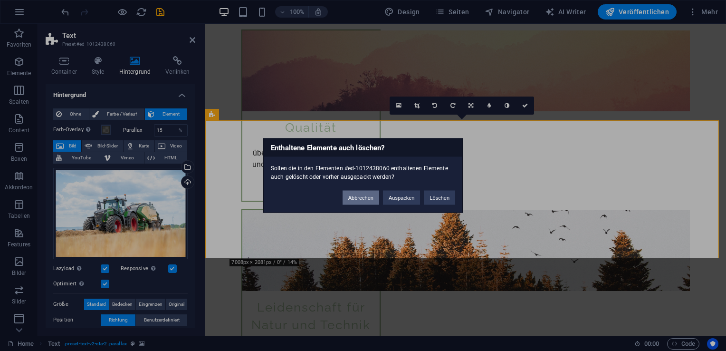
click at [363, 191] on button "Abbrechen" at bounding box center [360, 197] width 37 height 14
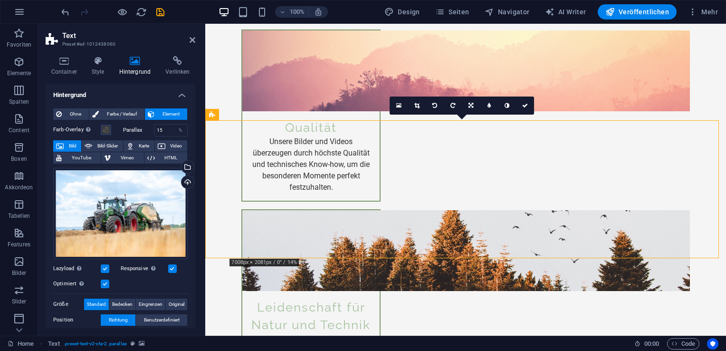
drag, startPoint x: 196, startPoint y: 144, endPoint x: 196, endPoint y: 164, distance: 20.4
click at [196, 164] on div "Container Style Hintergrund Verlinken Größe Höhe Standard px rem % vh vw Mind. …" at bounding box center [120, 191] width 165 height 287
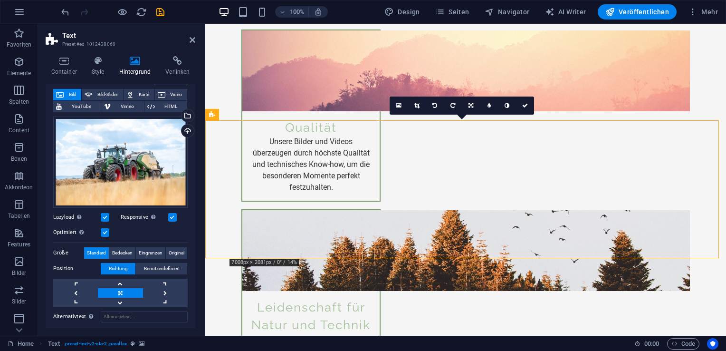
scroll to position [53, 0]
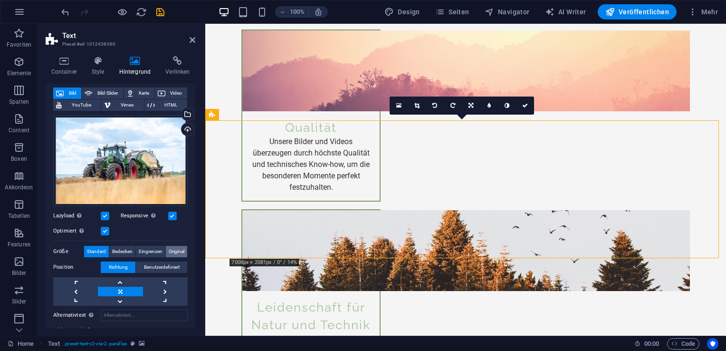
click at [178, 253] on span "Original" at bounding box center [177, 251] width 16 height 11
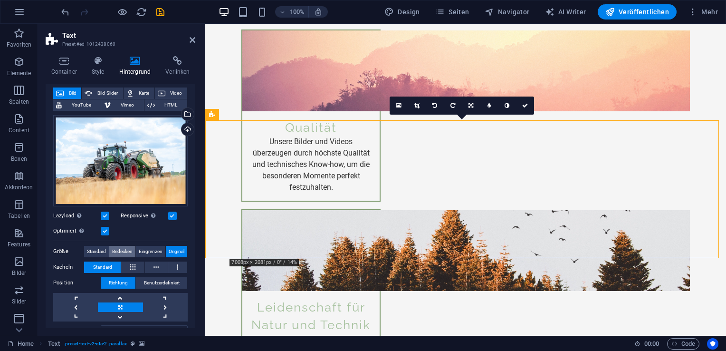
click at [124, 248] on span "Bedecken" at bounding box center [122, 251] width 20 height 11
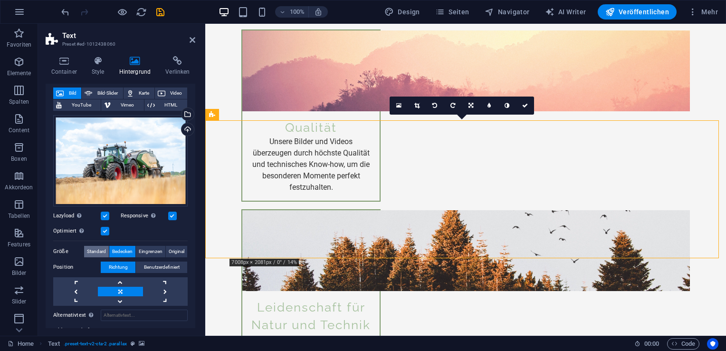
click at [95, 247] on span "Standard" at bounding box center [96, 251] width 19 height 11
click at [141, 247] on span "Eingrenzen" at bounding box center [151, 251] width 24 height 11
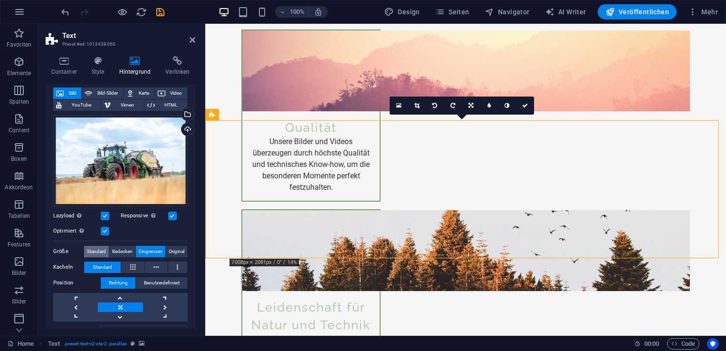
click at [105, 248] on span "Standard" at bounding box center [96, 251] width 19 height 11
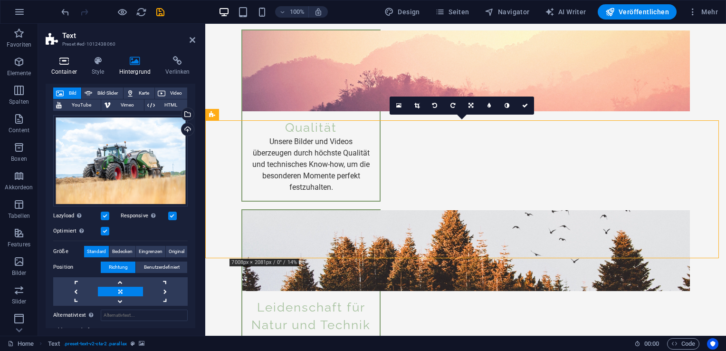
click at [72, 58] on icon at bounding box center [64, 61] width 37 height 10
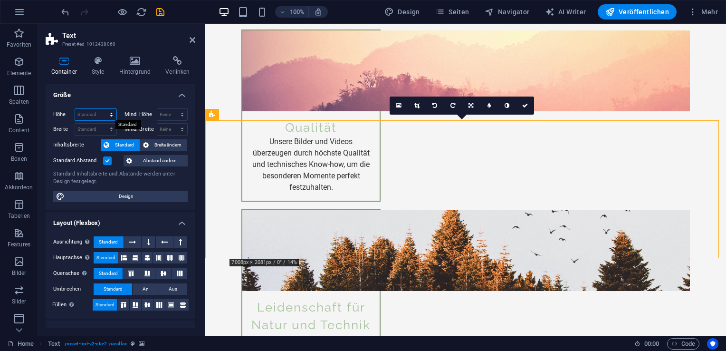
click at [90, 109] on select "Standard px rem % vh vw" at bounding box center [95, 114] width 41 height 11
select select "%"
click at [102, 109] on select "Standard px rem % vh vw" at bounding box center [95, 114] width 41 height 11
type input "200"
click at [90, 118] on input "200" at bounding box center [95, 114] width 41 height 11
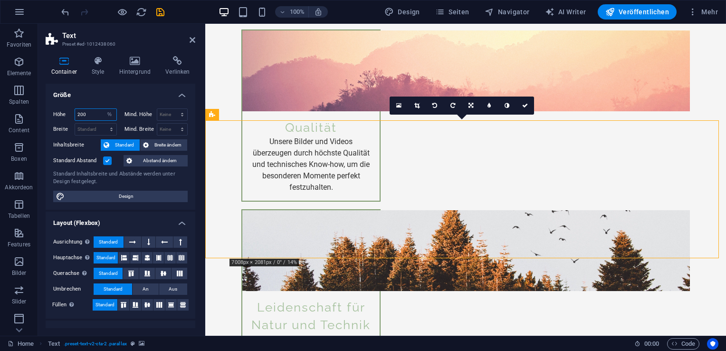
drag, startPoint x: 93, startPoint y: 115, endPoint x: 56, endPoint y: 115, distance: 37.1
click at [56, 115] on div "Höhe 200 Standard px rem % vh vw" at bounding box center [85, 114] width 64 height 12
type input "0"
type input "100"
click at [127, 94] on h4 "Größe" at bounding box center [121, 92] width 150 height 17
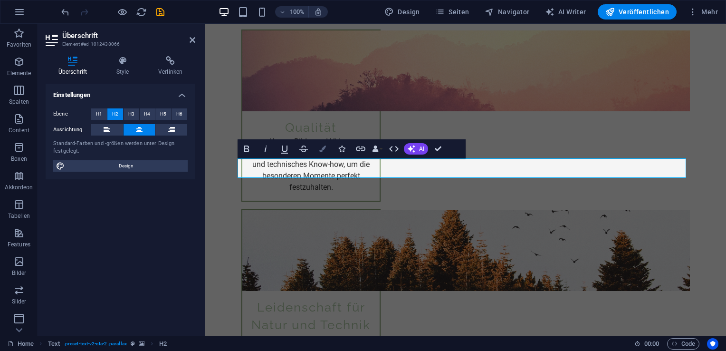
click at [320, 151] on icon "button" at bounding box center [322, 148] width 7 height 7
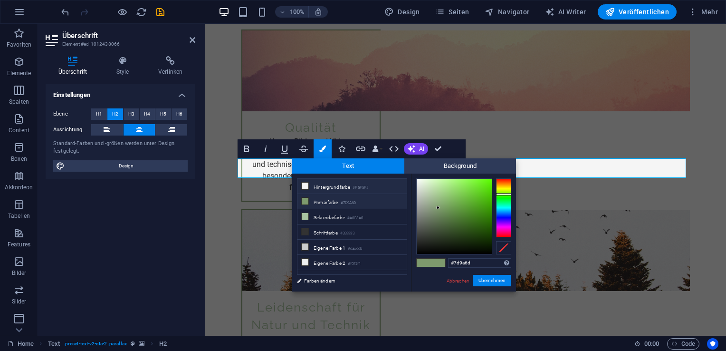
click at [327, 188] on li "Hintergrundfarbe #F5F5F5" at bounding box center [351, 186] width 109 height 15
type input "#f5f5f5"
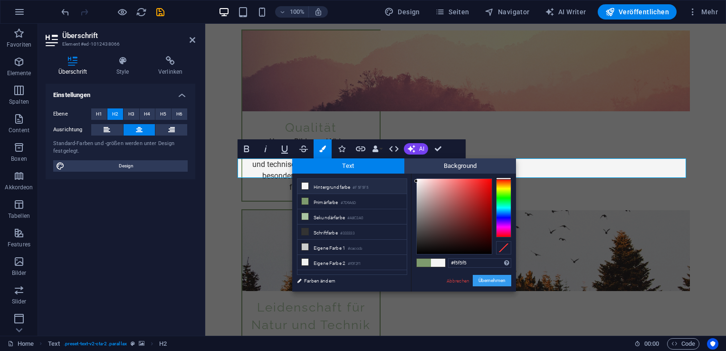
click at [490, 278] on button "Übernehmen" at bounding box center [492, 280] width 38 height 11
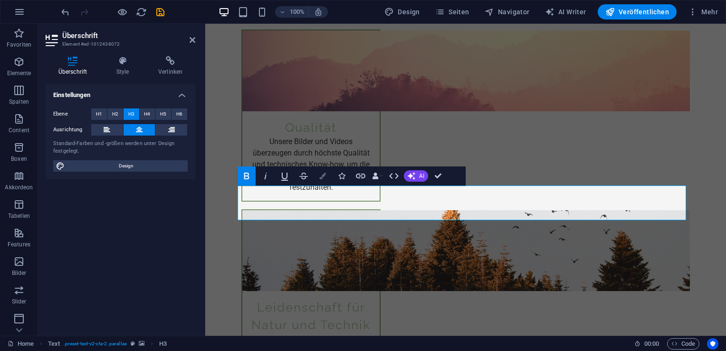
click at [319, 181] on button "Colors" at bounding box center [323, 175] width 18 height 19
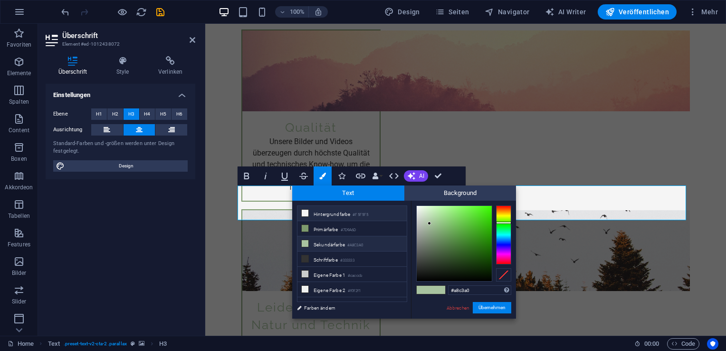
click at [360, 212] on small "#F5F5F5" at bounding box center [360, 214] width 16 height 7
type input "#f5f5f5"
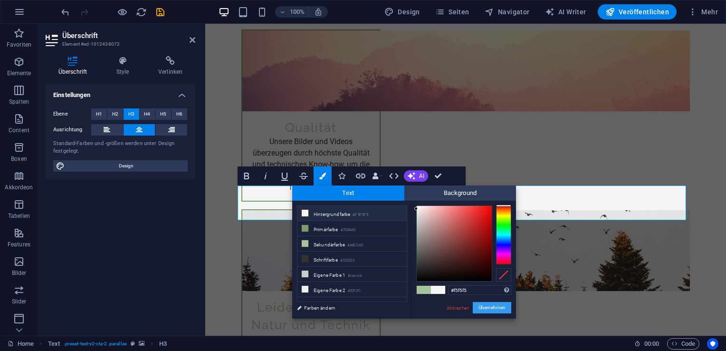
click at [489, 310] on button "Übernehmen" at bounding box center [492, 307] width 38 height 11
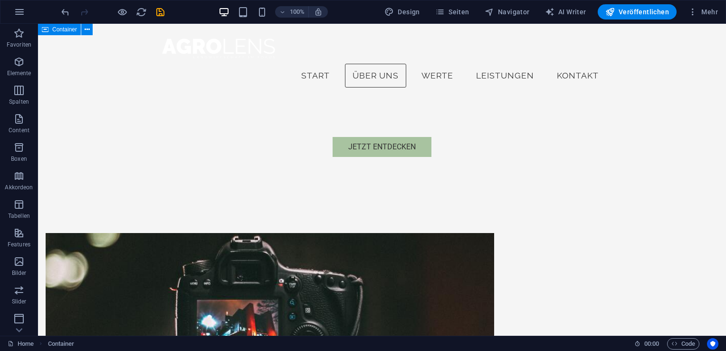
scroll to position [0, 0]
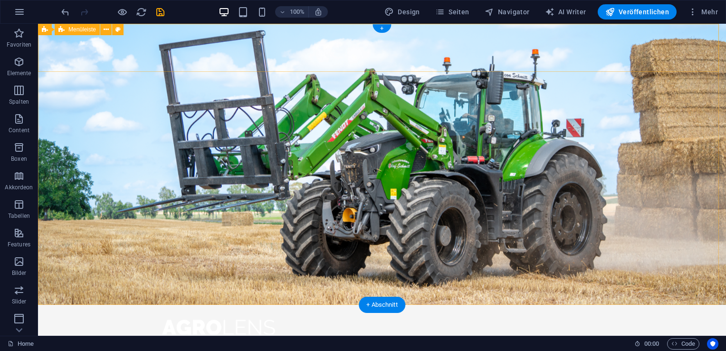
click at [126, 304] on div "Start Über uns Werte Leistungen Kontakt Menu" at bounding box center [382, 339] width 688 height 71
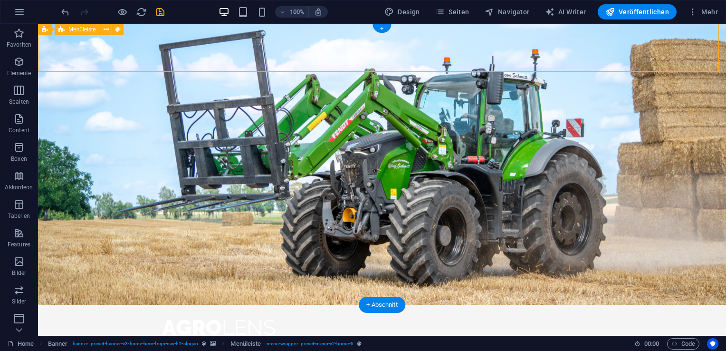
click at [126, 304] on div "Start Über uns Werte Leistungen Kontakt Menu" at bounding box center [382, 339] width 688 height 71
select select "rem"
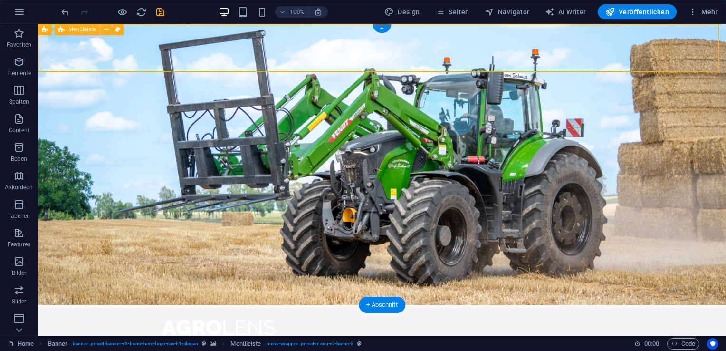
select select "rem"
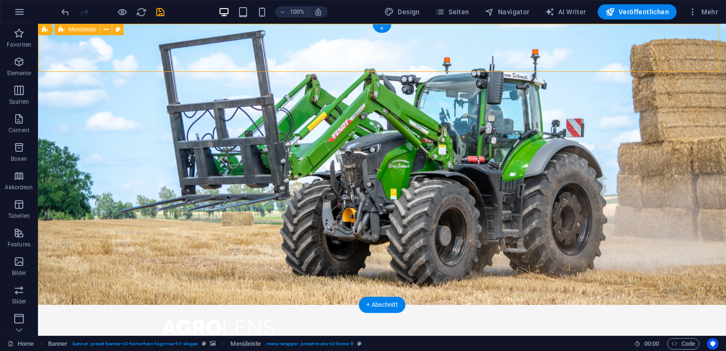
select select "rem"
select select "preset-menu-v2-home-5"
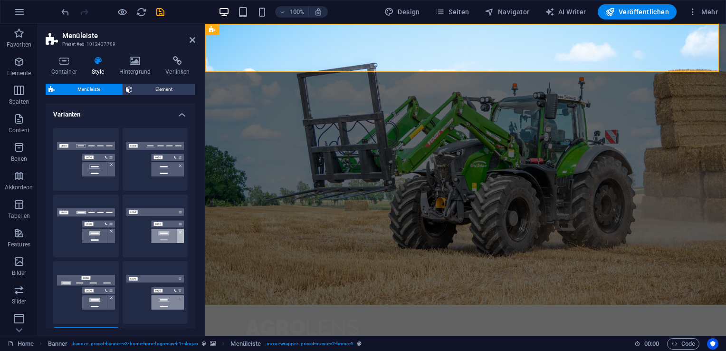
drag, startPoint x: 196, startPoint y: 127, endPoint x: 194, endPoint y: 176, distance: 48.9
click at [194, 176] on div "Container Style Hintergrund Verlinken Größe Höhe Standard px rem % vh vw Mind. …" at bounding box center [120, 191] width 165 height 287
click at [56, 60] on icon at bounding box center [64, 61] width 37 height 10
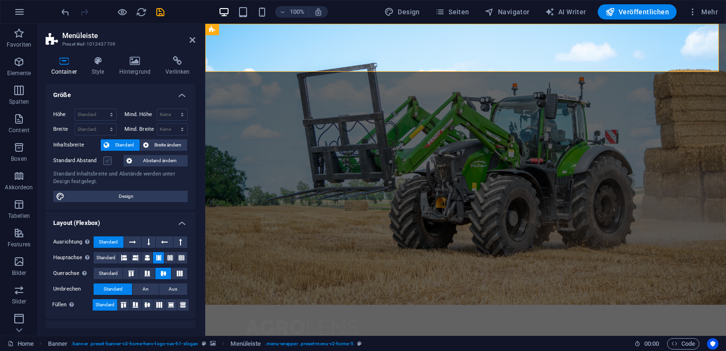
click at [108, 160] on label at bounding box center [107, 160] width 9 height 9
click at [0, 0] on input "Standard Abstand" at bounding box center [0, 0] width 0 height 0
click at [108, 160] on label at bounding box center [107, 160] width 9 height 9
click at [0, 0] on input "Standard Abstand" at bounding box center [0, 0] width 0 height 0
click at [160, 144] on span "Breite ändern" at bounding box center [168, 144] width 33 height 11
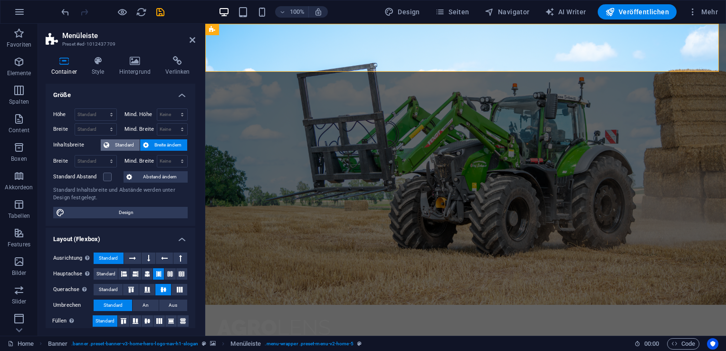
click at [123, 143] on span "Standard" at bounding box center [124, 144] width 25 height 11
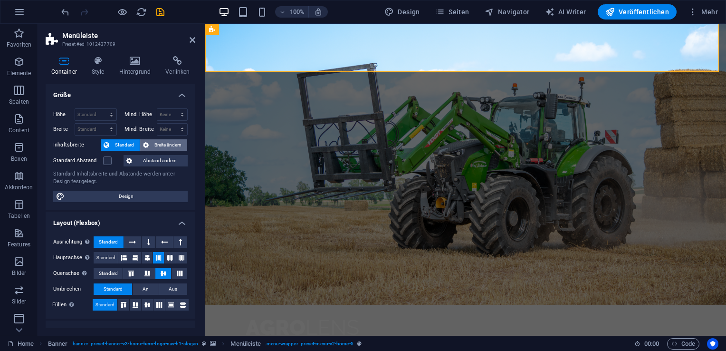
click at [155, 143] on span "Breite ändern" at bounding box center [168, 144] width 33 height 11
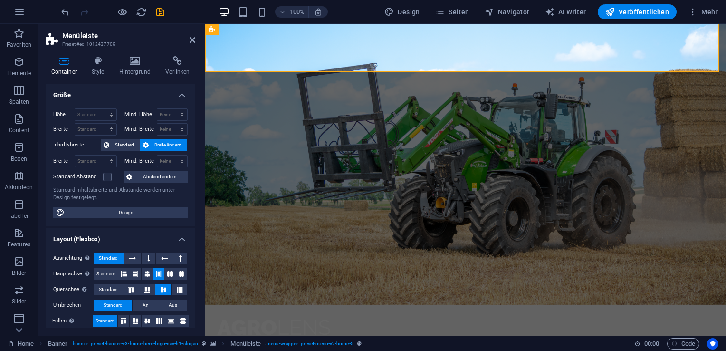
click at [190, 44] on header "Menüleiste Preset #ed-1012437709" at bounding box center [121, 36] width 150 height 25
click at [190, 38] on icon at bounding box center [193, 40] width 6 height 8
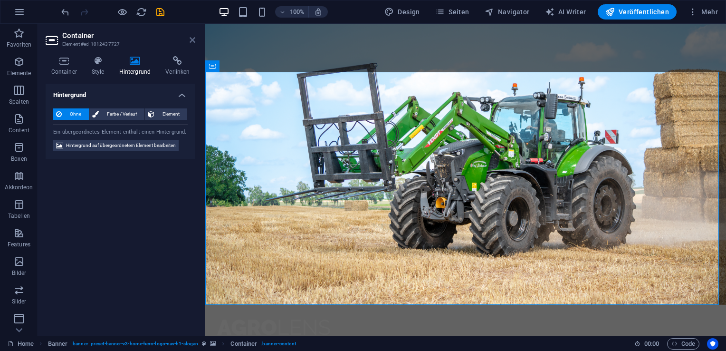
click at [193, 42] on icon at bounding box center [193, 40] width 6 height 8
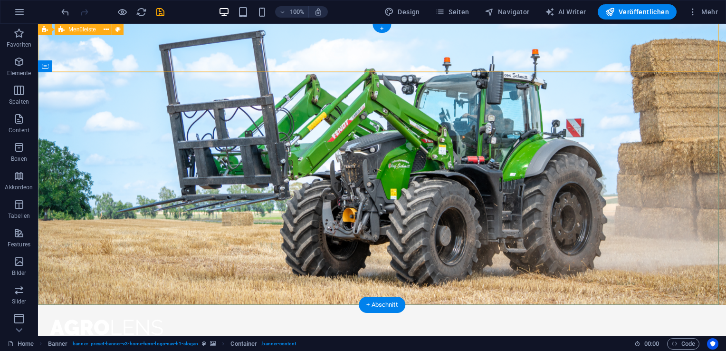
click at [232, 304] on div "Start Über uns Werte Leistungen Kontakt Menu" at bounding box center [382, 339] width 688 height 71
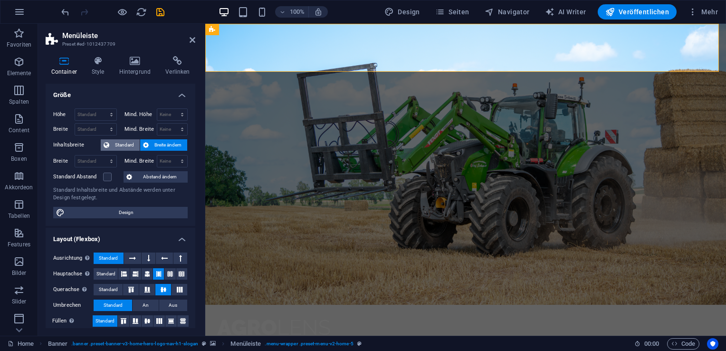
click at [118, 145] on span "Standard" at bounding box center [124, 144] width 25 height 11
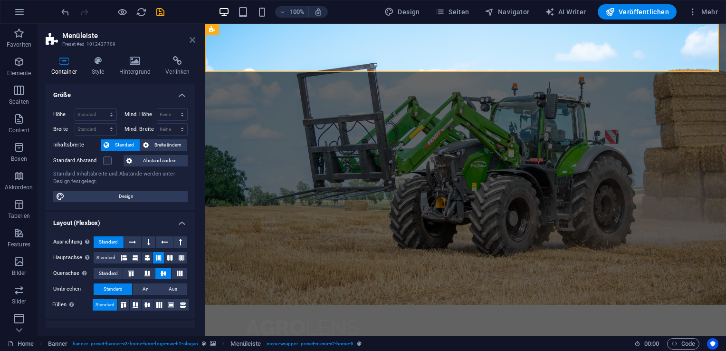
click at [192, 39] on icon at bounding box center [193, 40] width 6 height 8
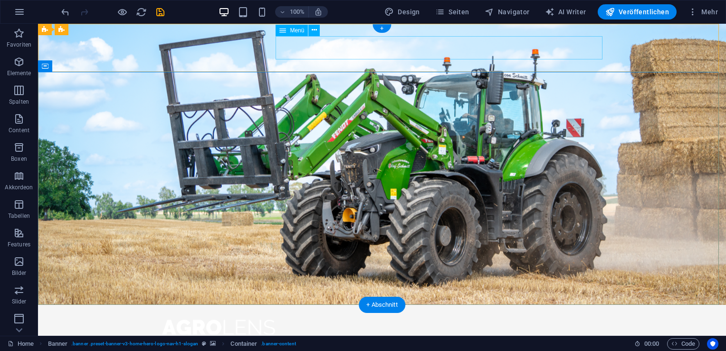
click at [397, 344] on nav "Start Über uns Werte Leistungen Kontakt" at bounding box center [382, 356] width 448 height 24
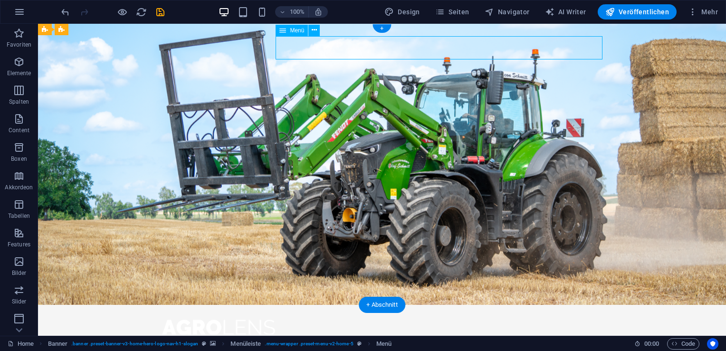
click at [397, 344] on nav "Start Über uns Werte Leistungen Kontakt" at bounding box center [382, 356] width 448 height 24
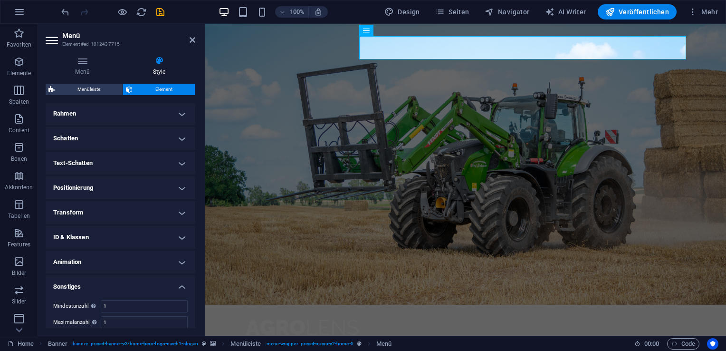
scroll to position [243, 0]
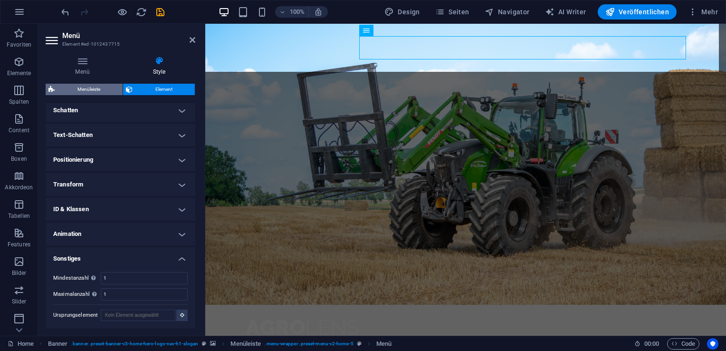
click at [97, 92] on span "Menüleiste" at bounding box center [88, 89] width 62 height 11
select select "rem"
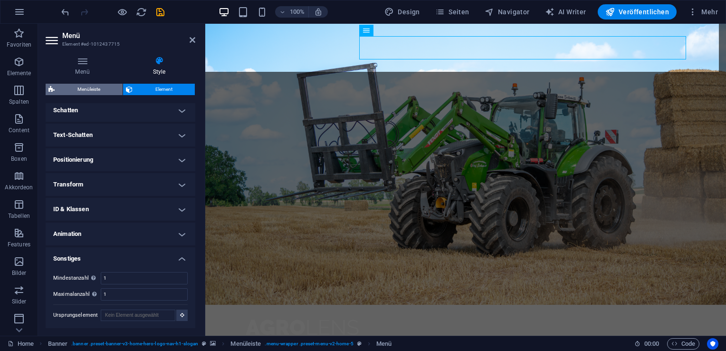
select select "rem"
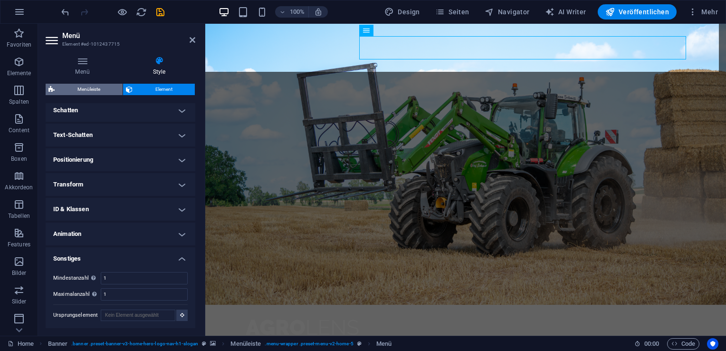
select select "rem"
select select "preset-menu-v2-home-5"
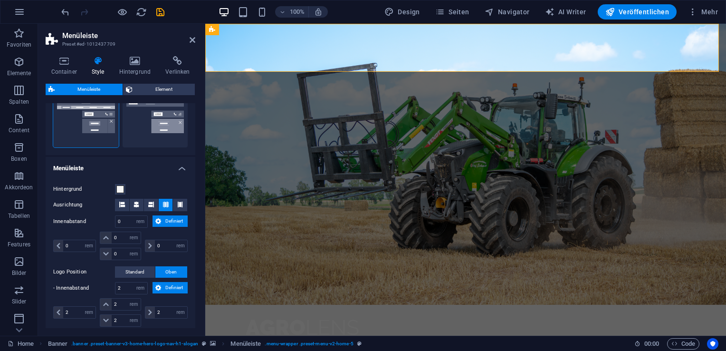
scroll to position [262, 0]
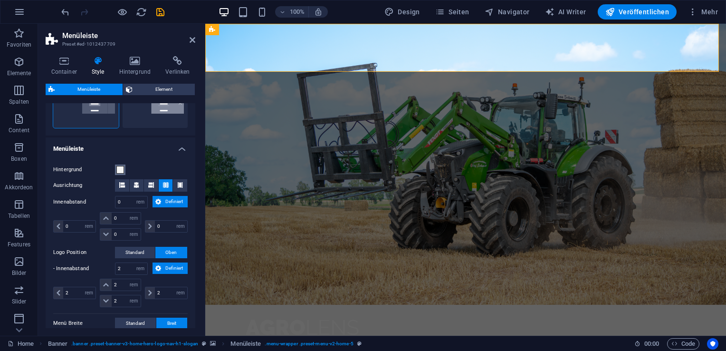
click at [120, 166] on span at bounding box center [120, 170] width 8 height 8
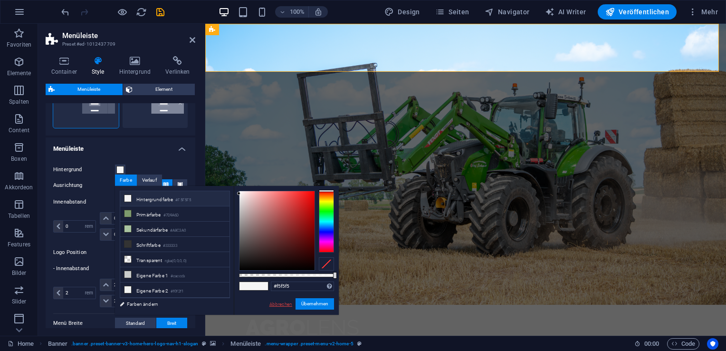
click at [275, 304] on link "Abbrechen" at bounding box center [280, 303] width 25 height 7
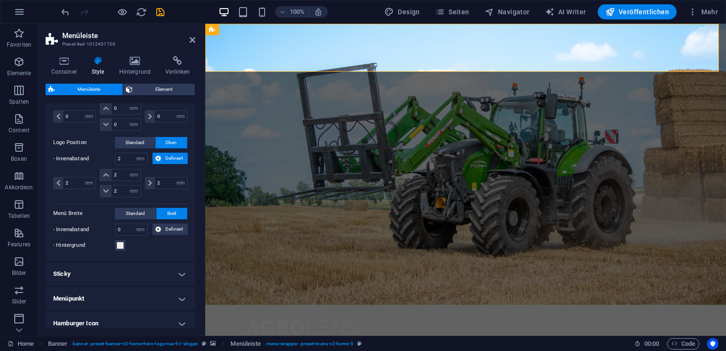
scroll to position [393, 0]
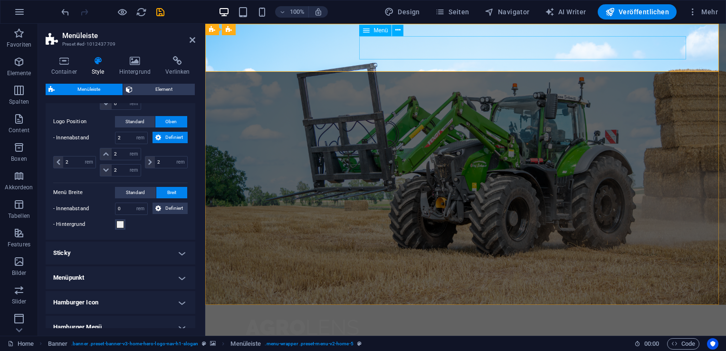
click at [390, 344] on nav "Start Über uns Werte Leistungen Kontakt" at bounding box center [465, 356] width 448 height 24
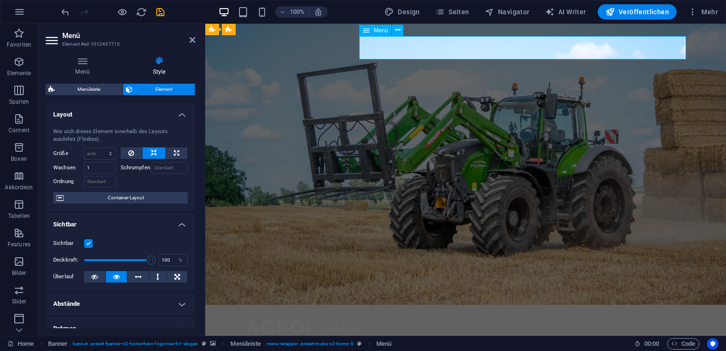
click at [390, 344] on nav "Start Über uns Werte Leistungen Kontakt" at bounding box center [465, 356] width 448 height 24
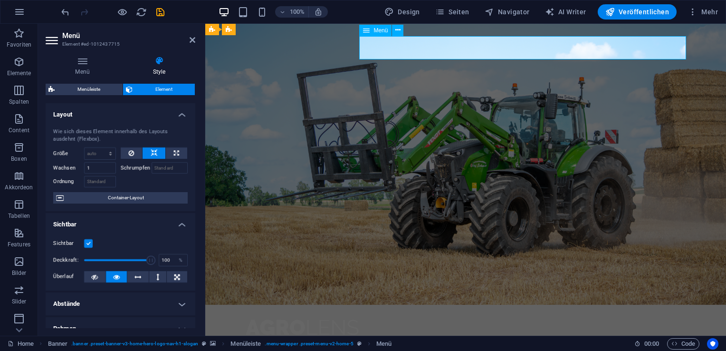
click at [390, 344] on nav "Start Über uns Werte Leistungen Kontakt" at bounding box center [465, 356] width 448 height 24
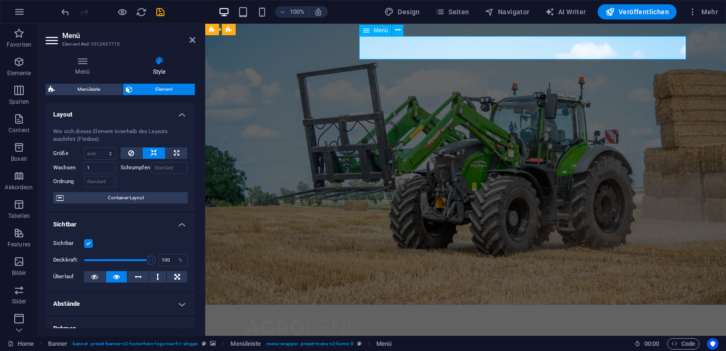
click at [390, 344] on nav "Start Über uns Werte Leistungen Kontakt" at bounding box center [465, 356] width 448 height 24
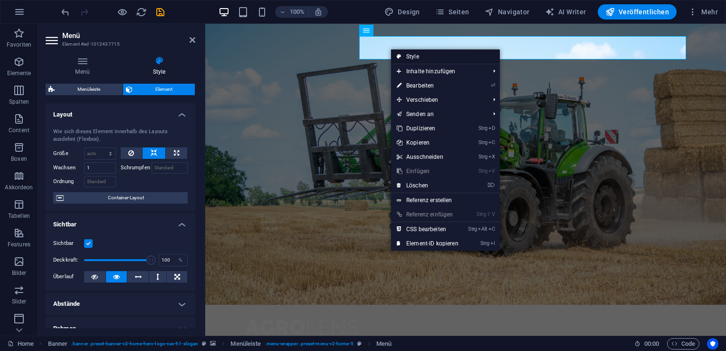
click at [436, 56] on link "Style" at bounding box center [445, 56] width 109 height 14
select select "rem"
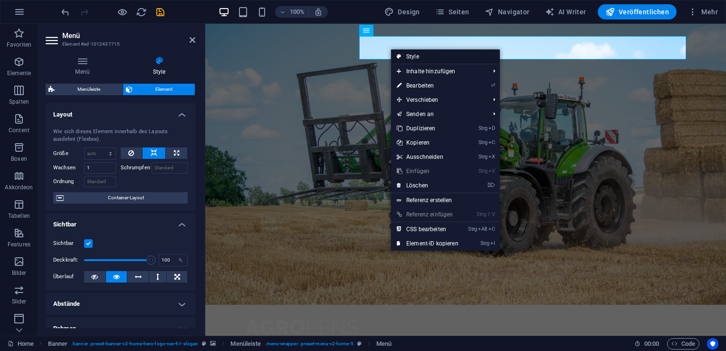
select select "rem"
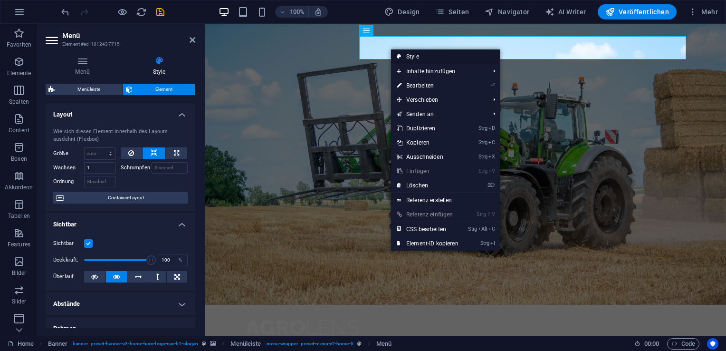
select select "rem"
select select "preset-menu-v2-home-5"
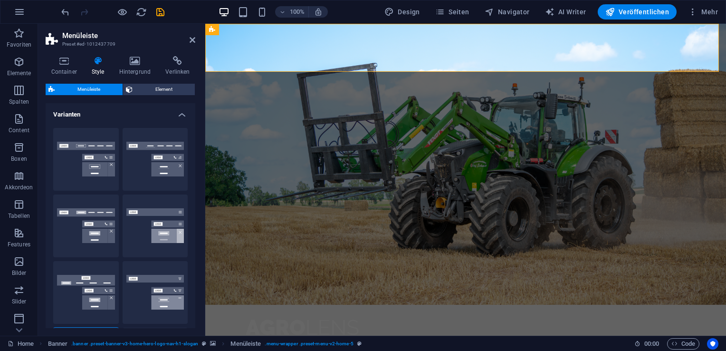
click at [66, 53] on div "Container Style Hintergrund Verlinken Größe Höhe Standard px rem % vh vw Mind. …" at bounding box center [120, 191] width 165 height 287
click at [68, 62] on icon at bounding box center [64, 61] width 37 height 10
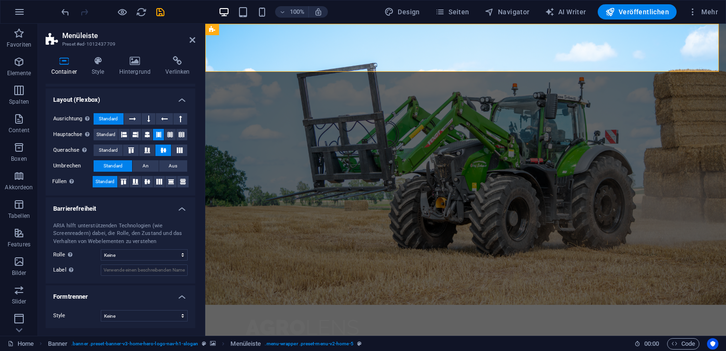
scroll to position [0, 0]
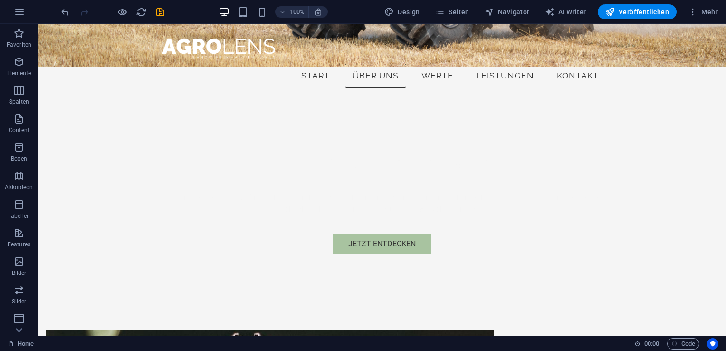
scroll to position [237, 0]
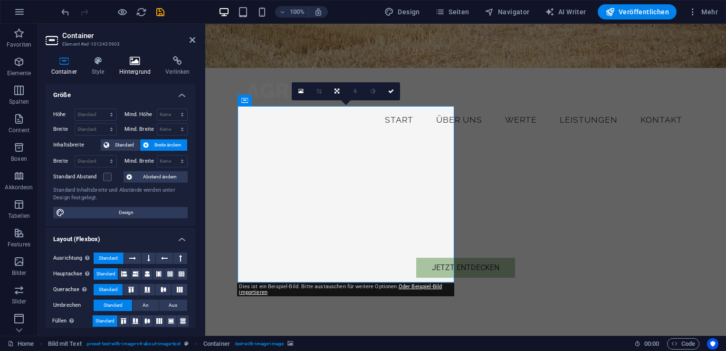
click at [132, 64] on icon at bounding box center [135, 61] width 43 height 10
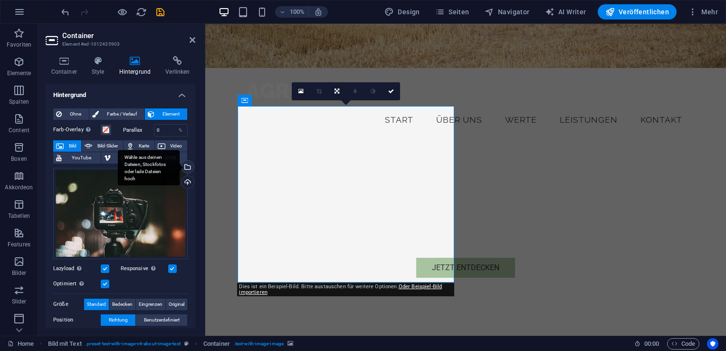
click at [180, 169] on div "Wähle aus deinen Dateien, Stockfotos oder lade Dateien hoch" at bounding box center [149, 168] width 62 height 36
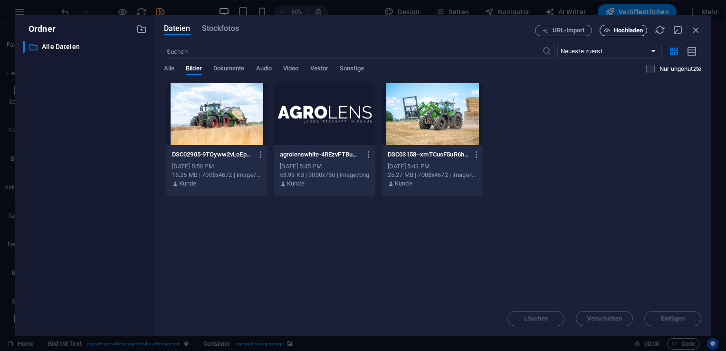
click at [630, 31] on span "Hochladen" at bounding box center [628, 31] width 29 height 6
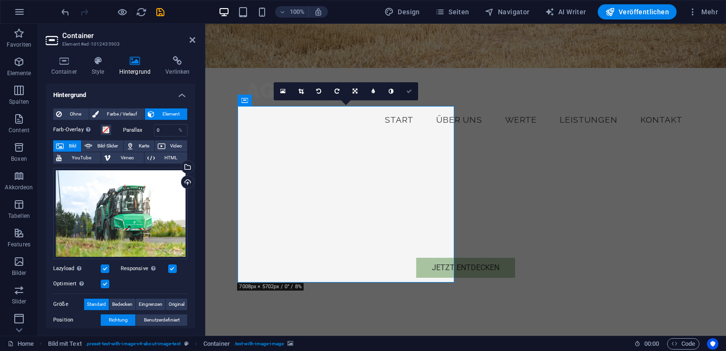
click at [409, 92] on icon at bounding box center [409, 91] width 6 height 6
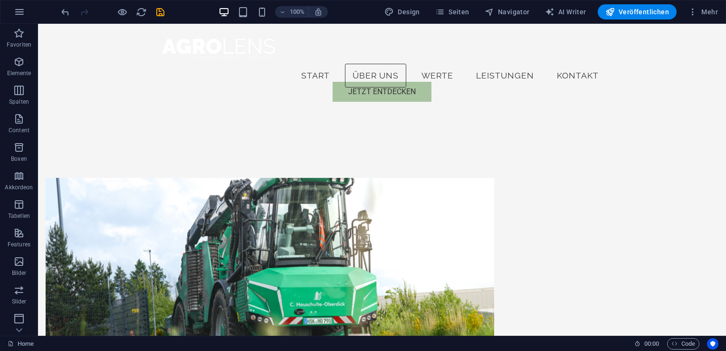
scroll to position [0, 0]
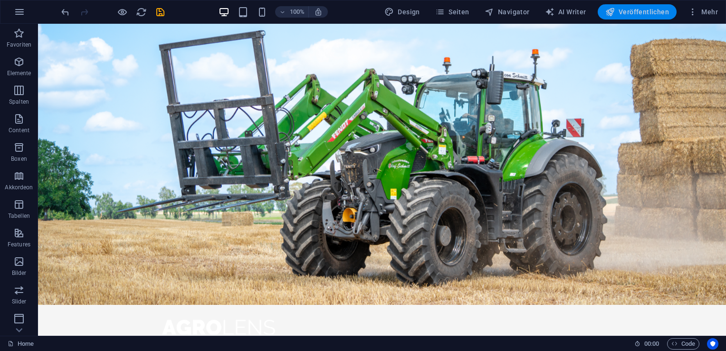
click at [630, 10] on span "Veröffentlichen" at bounding box center [637, 12] width 64 height 10
checkbox input "false"
